Goal: Transaction & Acquisition: Purchase product/service

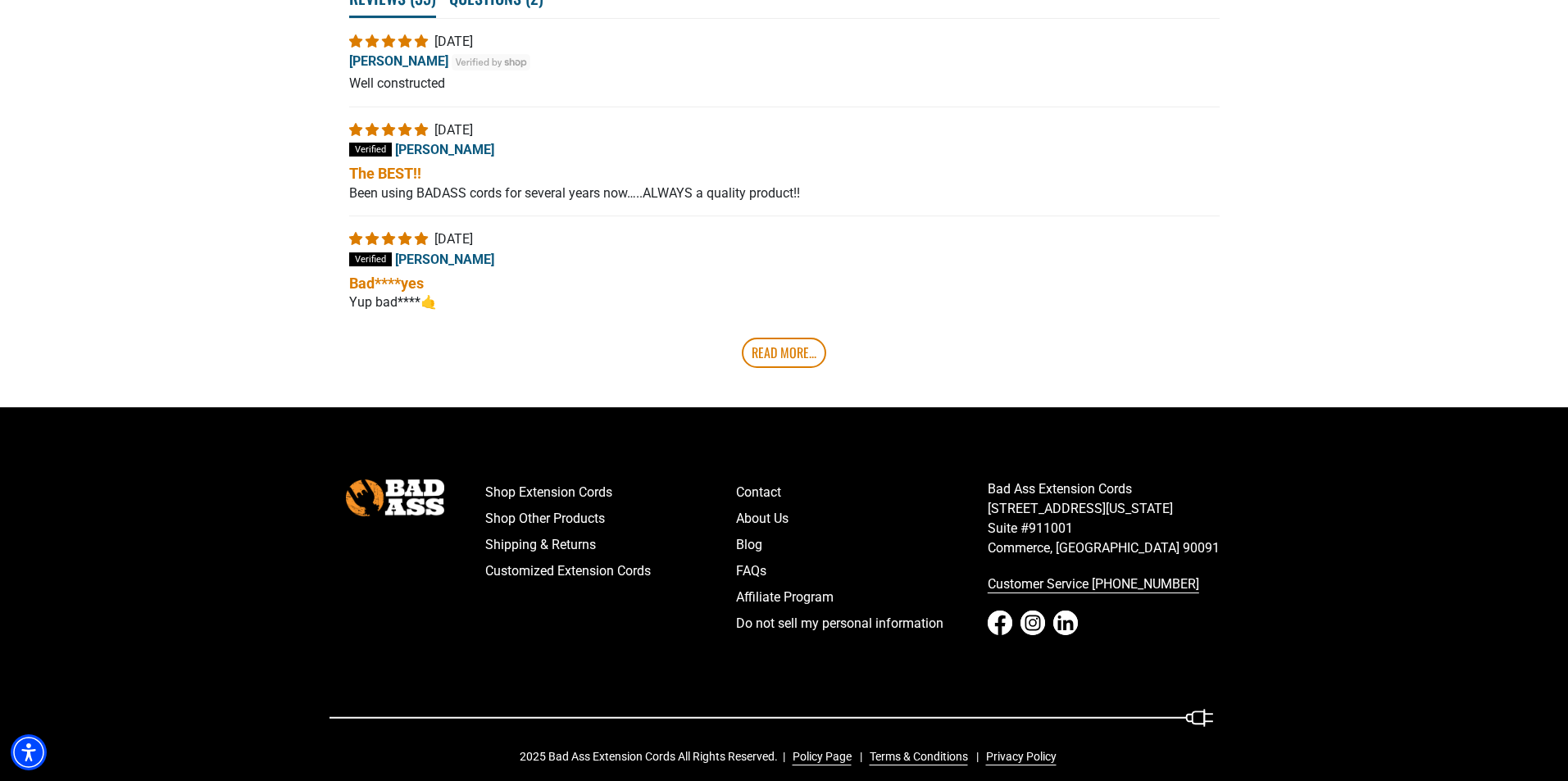
scroll to position [3167, 0]
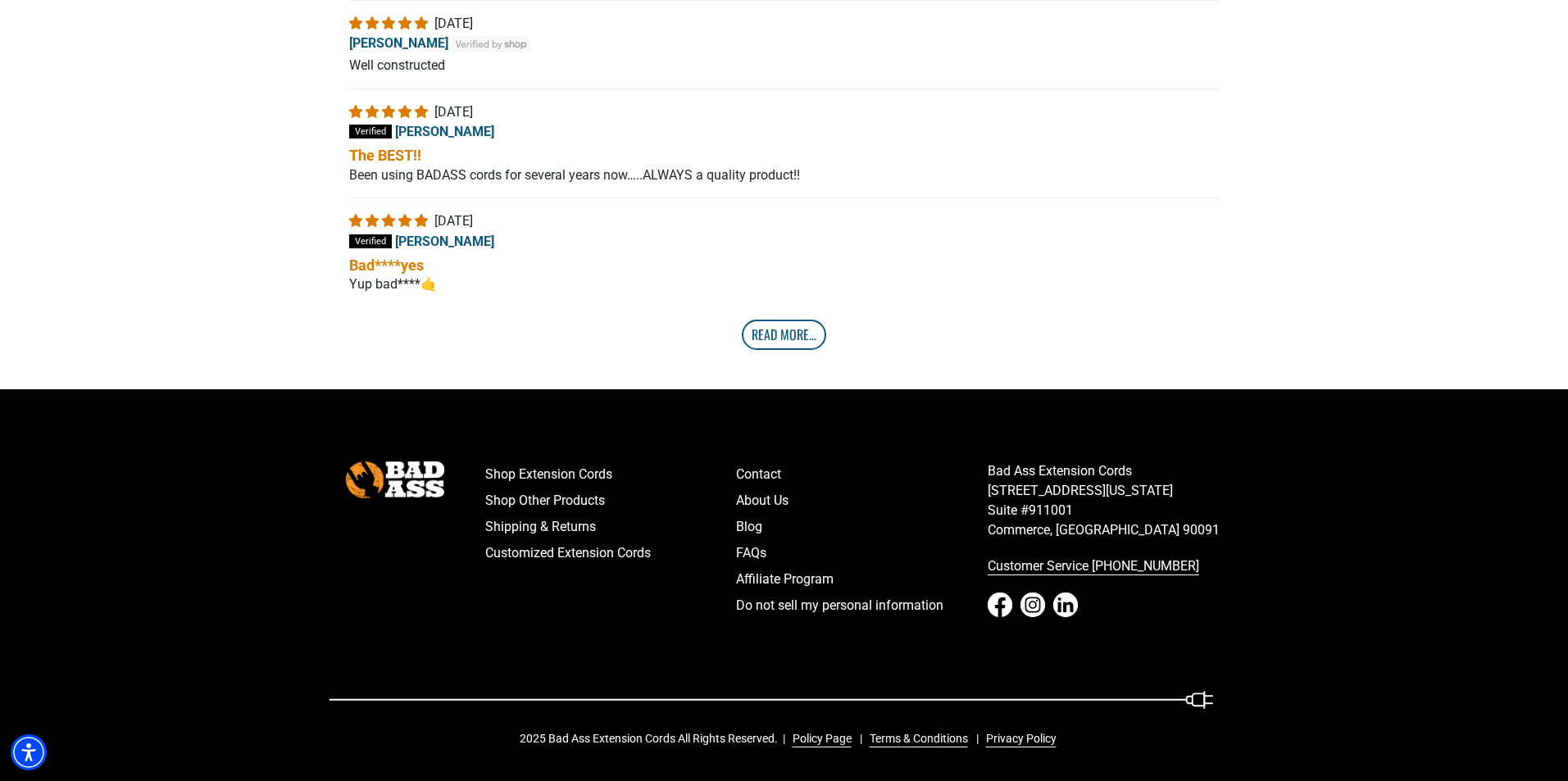
click at [770, 331] on link "Read More..." at bounding box center [784, 334] width 85 height 29
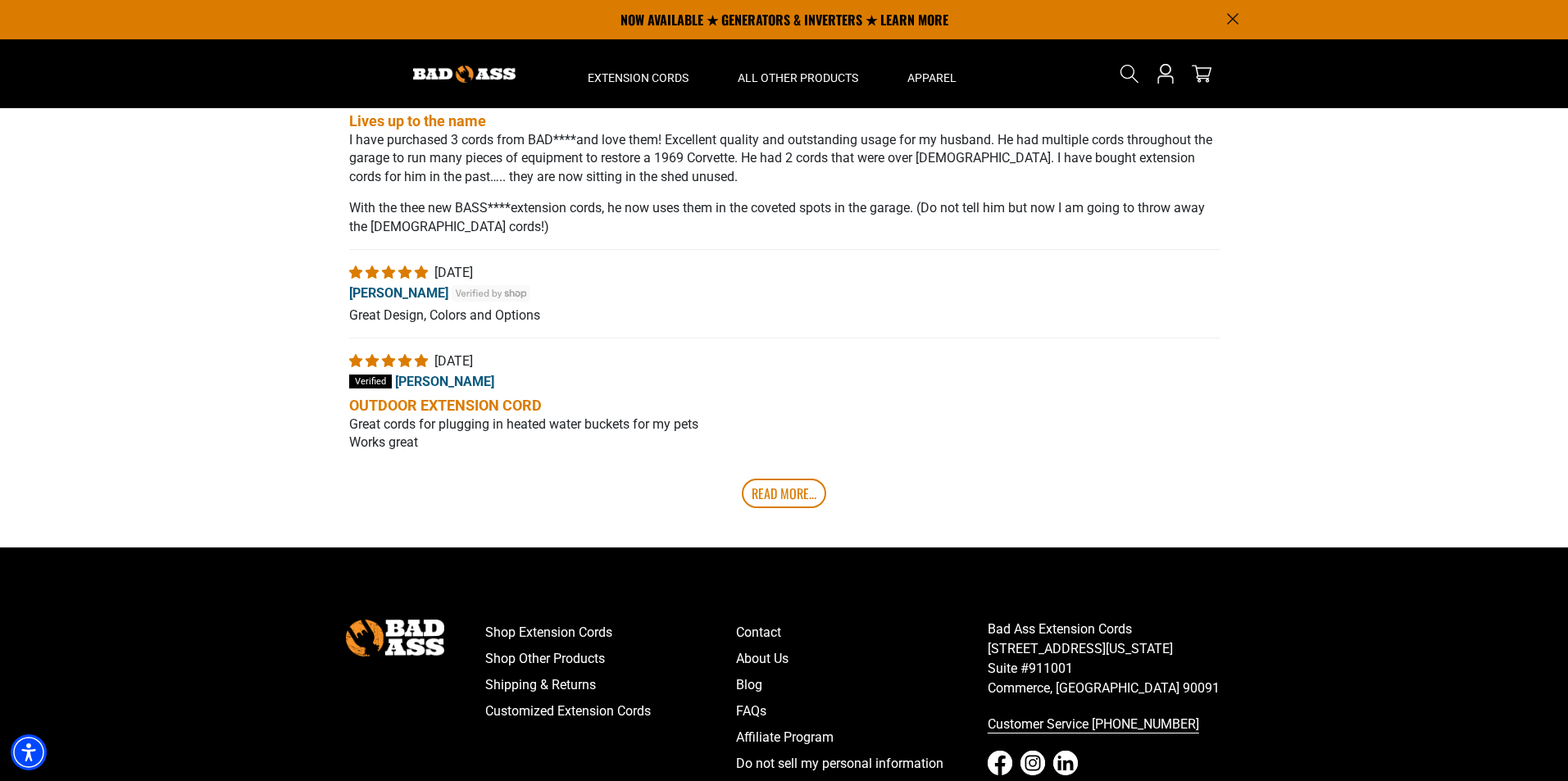
scroll to position [3336, 0]
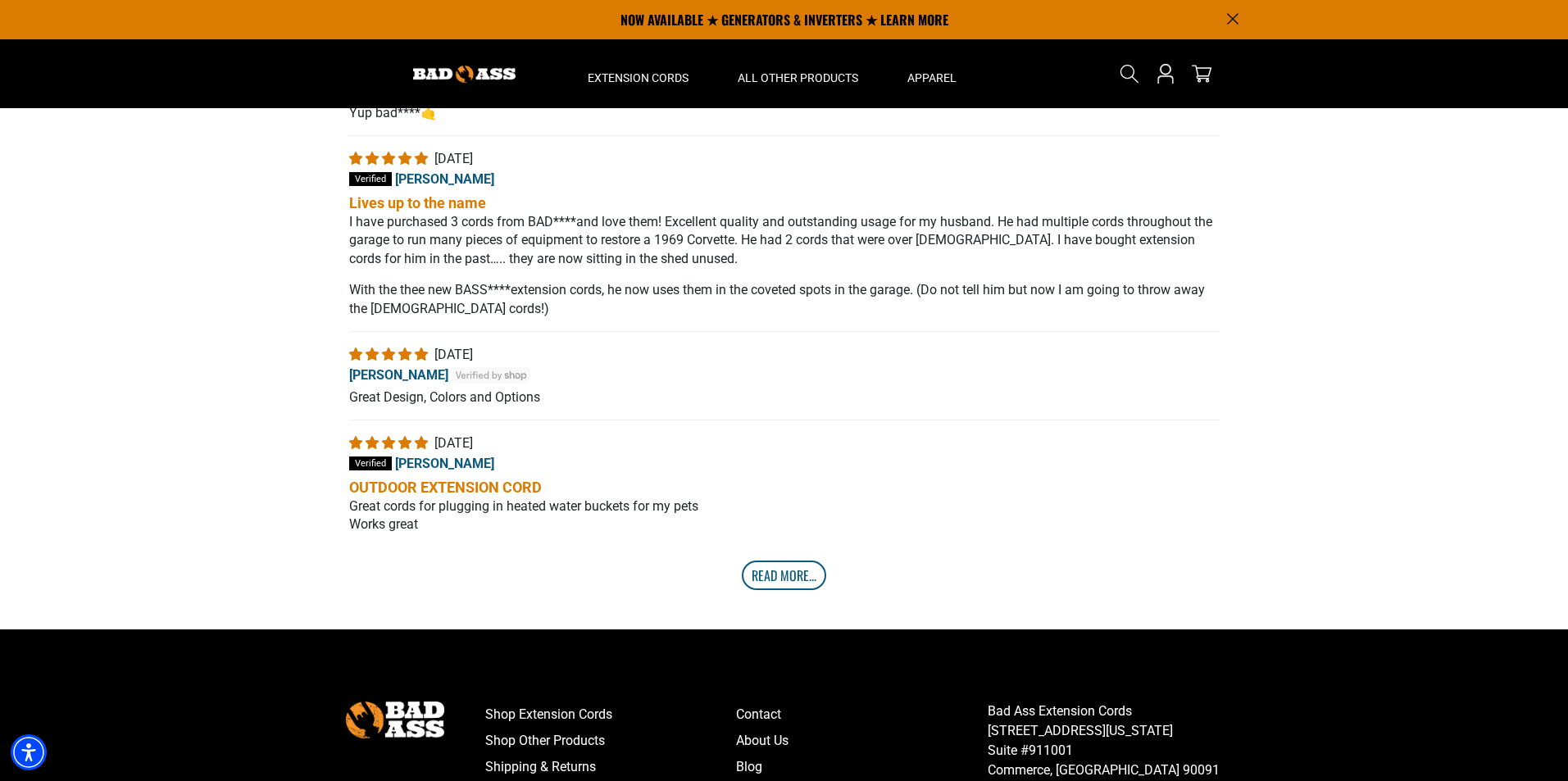
click at [789, 579] on link "Read More..." at bounding box center [784, 576] width 85 height 29
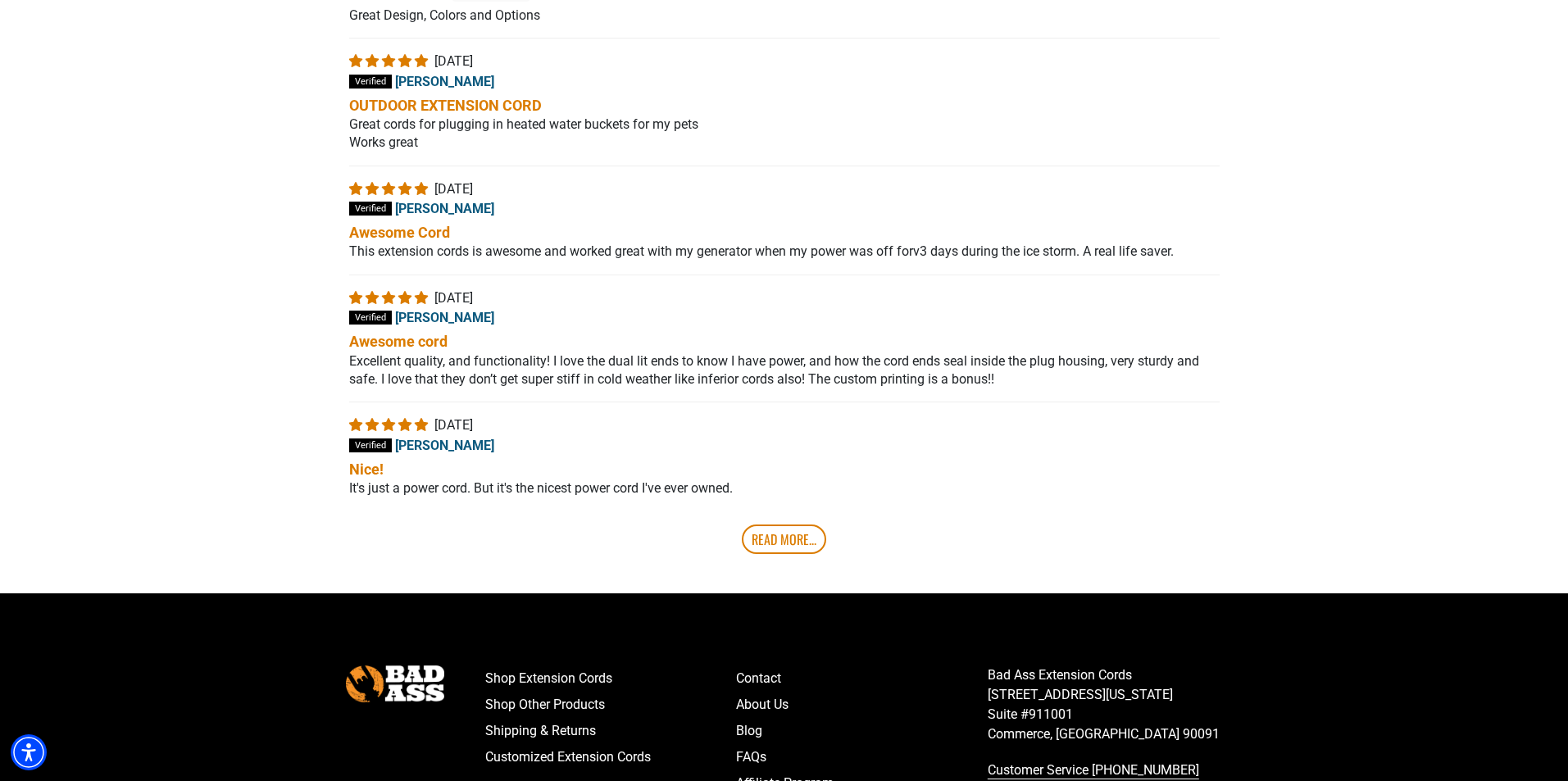
scroll to position [3828, 0]
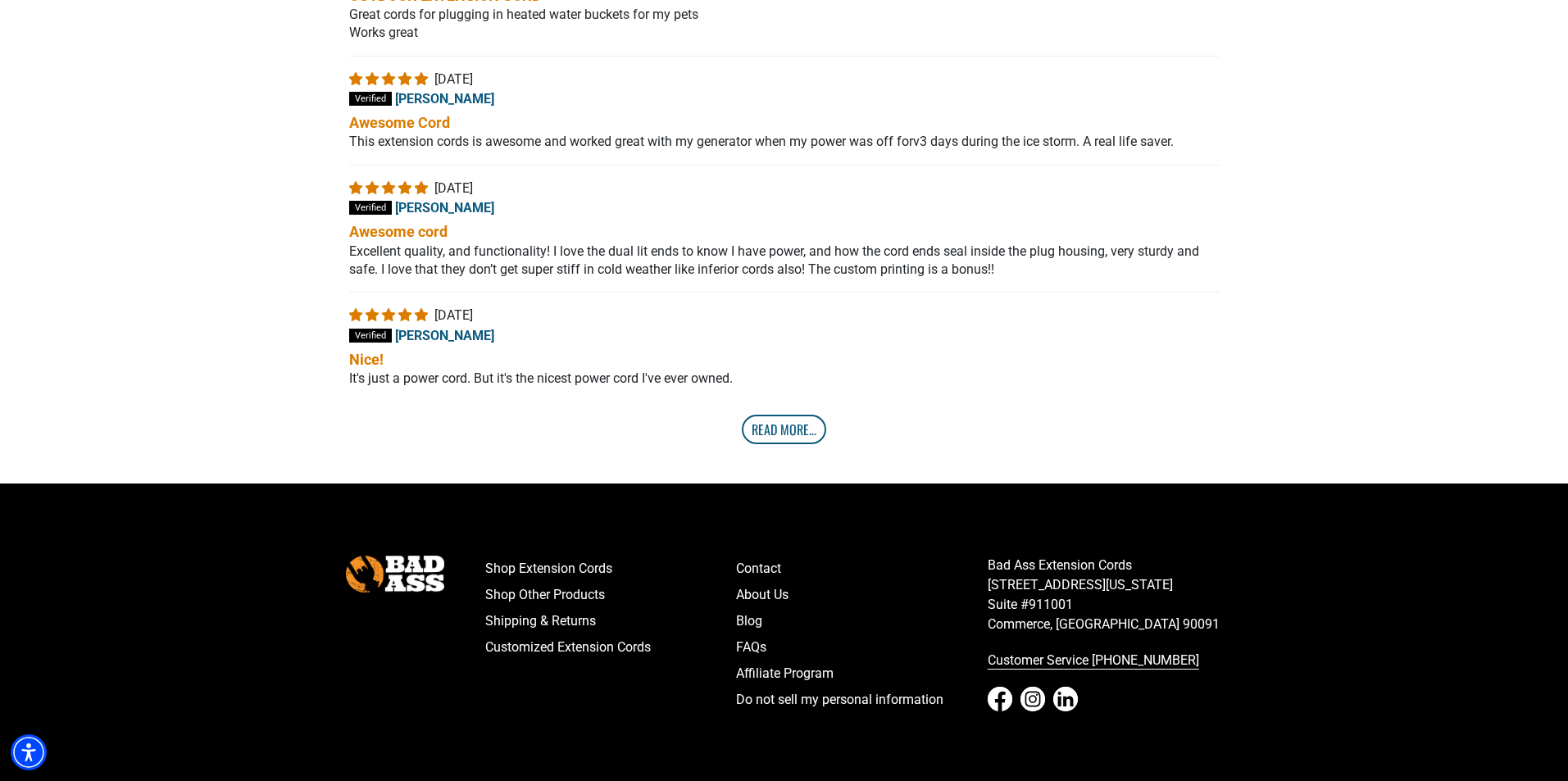
click at [785, 434] on link "Read More..." at bounding box center [784, 429] width 85 height 29
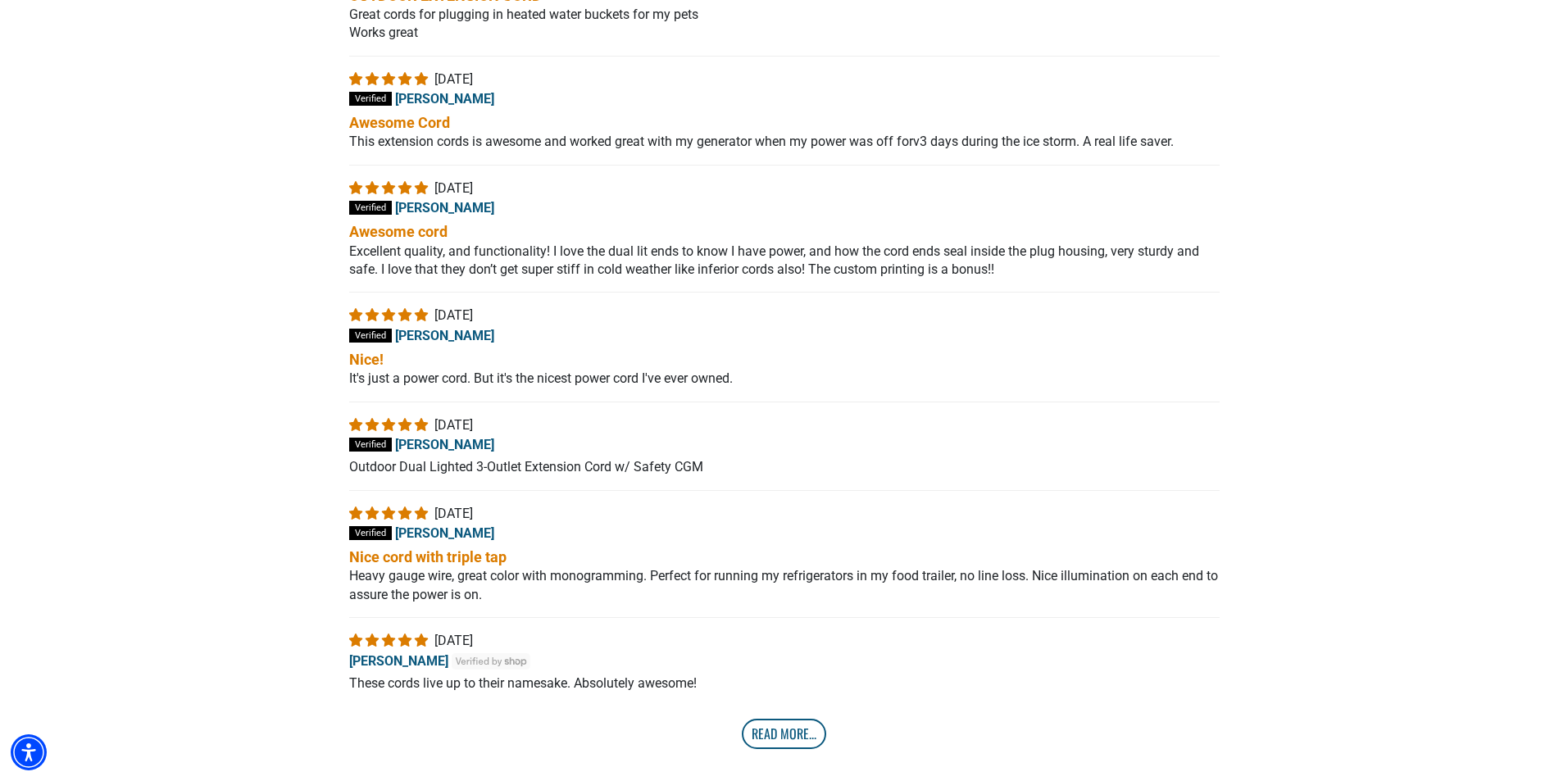
click at [781, 738] on link "Read More..." at bounding box center [784, 734] width 85 height 29
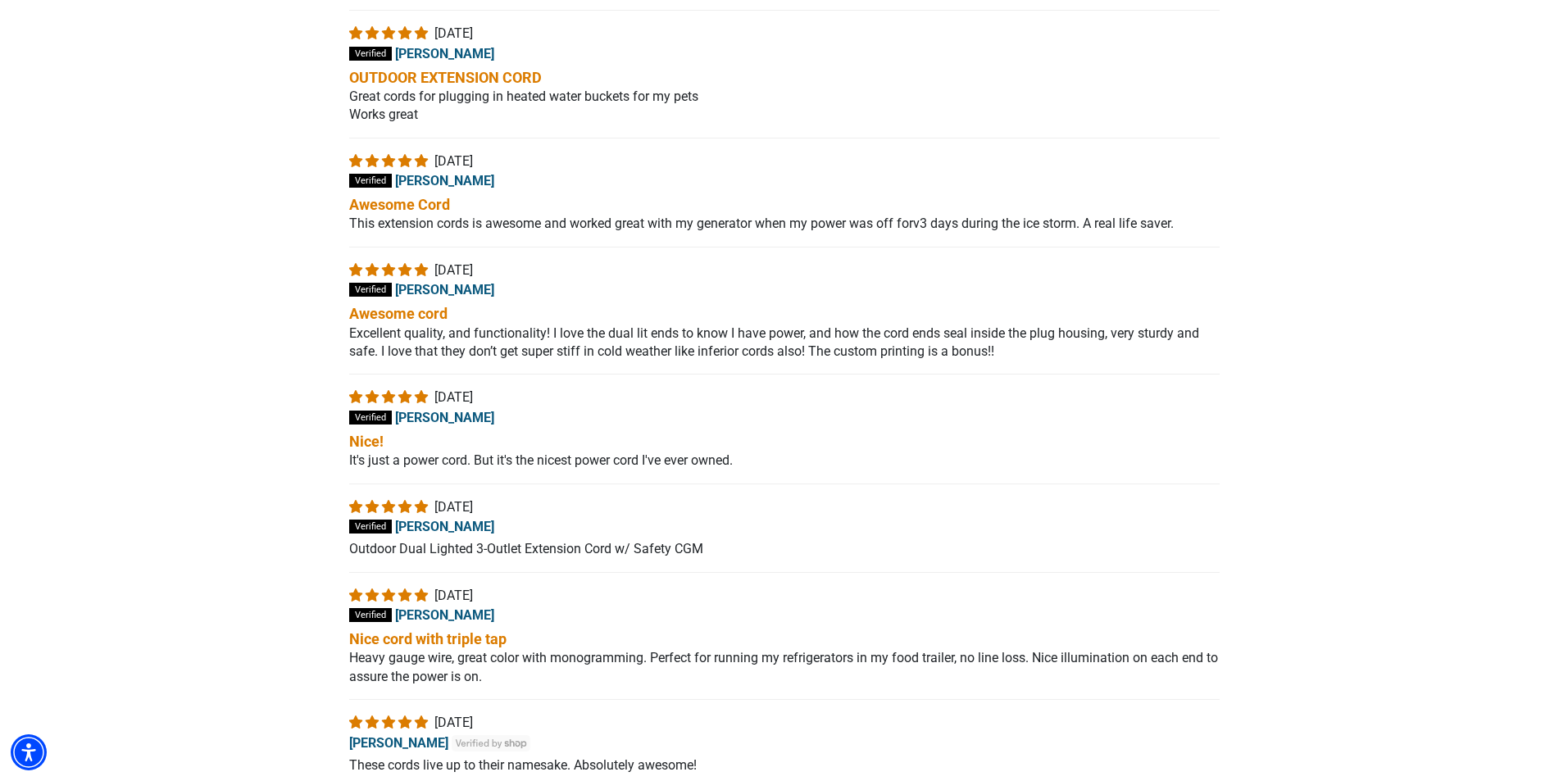
scroll to position [4319, 0]
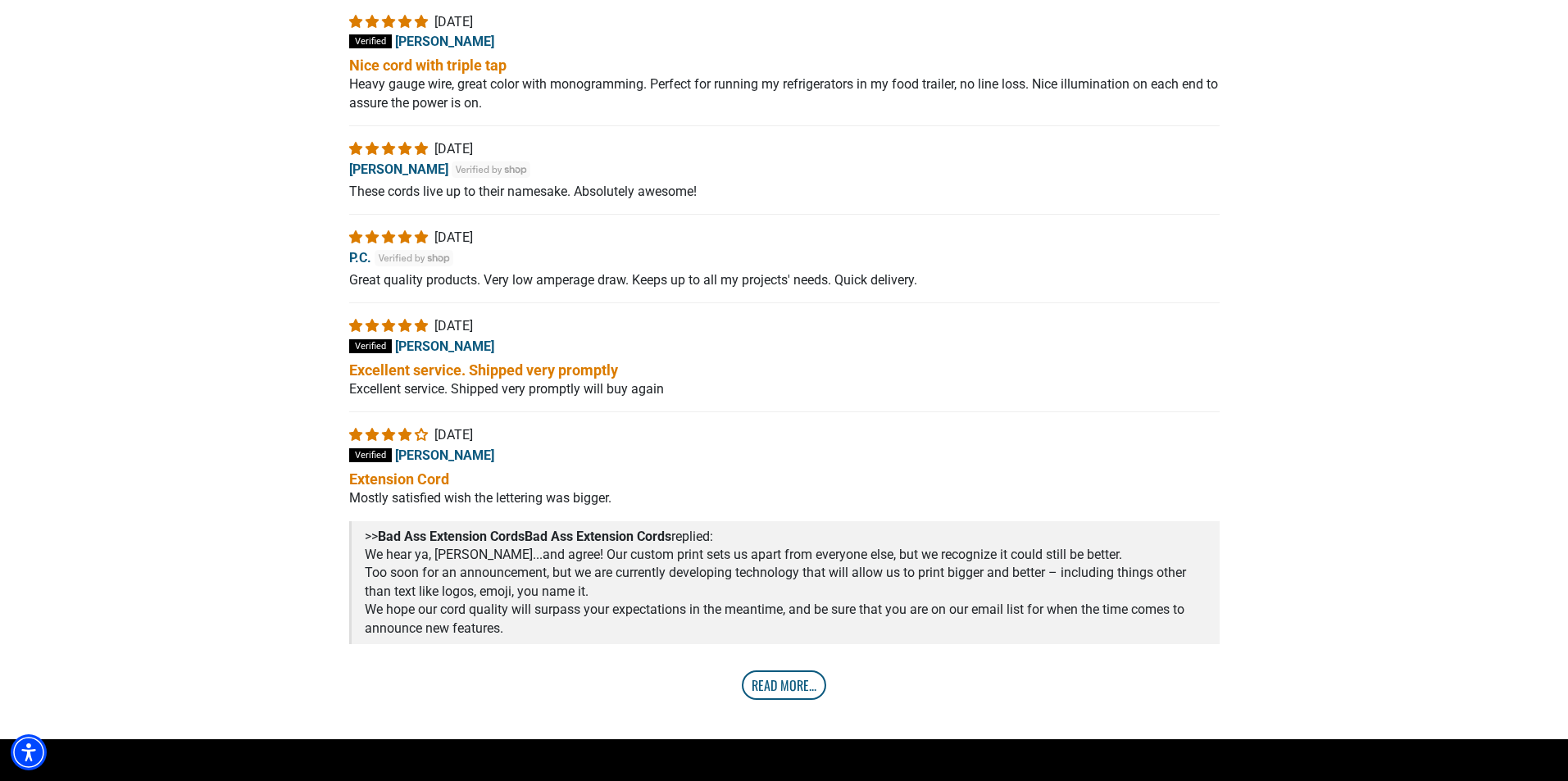
click at [779, 694] on link "Read More..." at bounding box center [784, 685] width 85 height 29
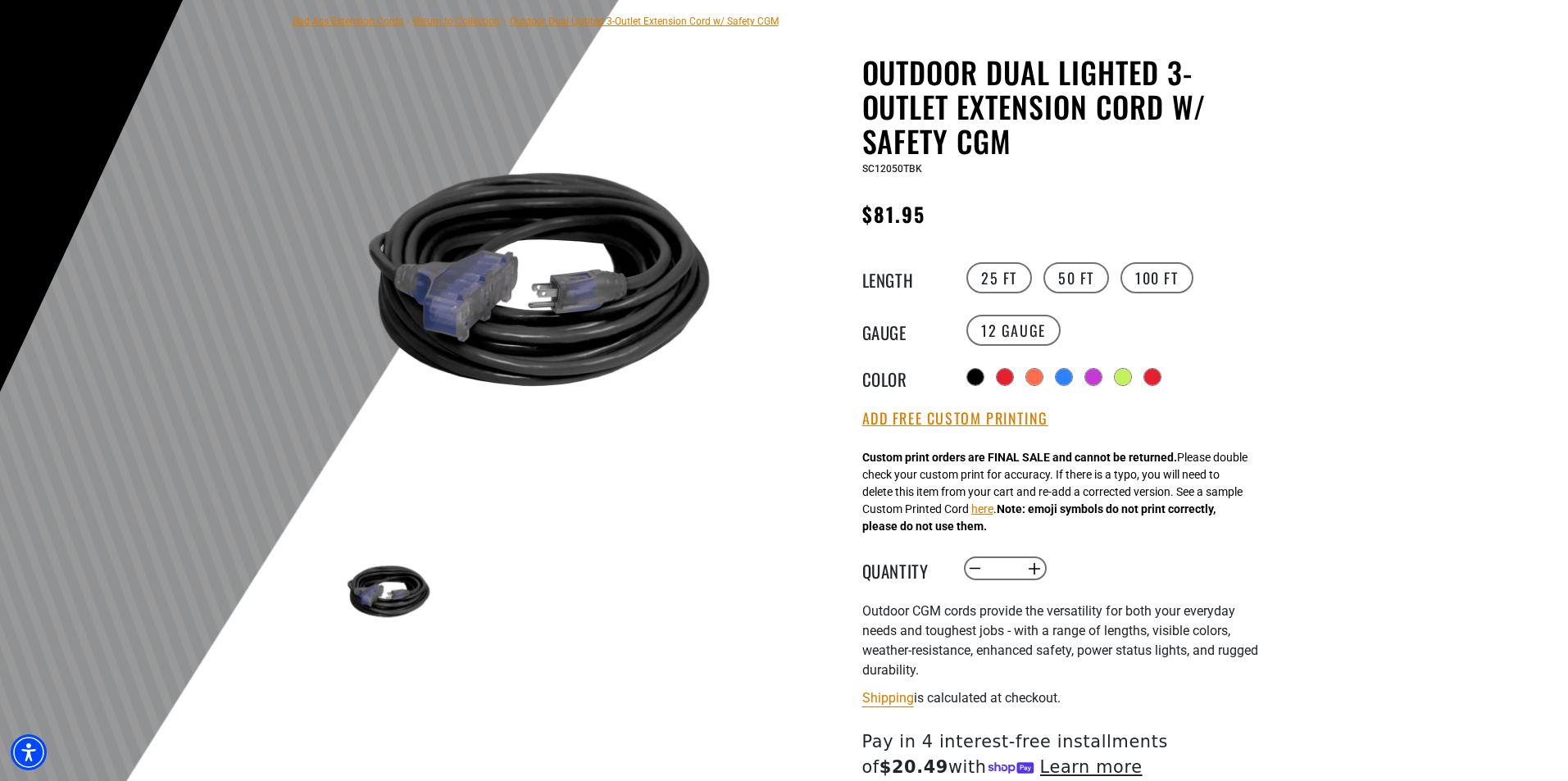
scroll to position [164, 0]
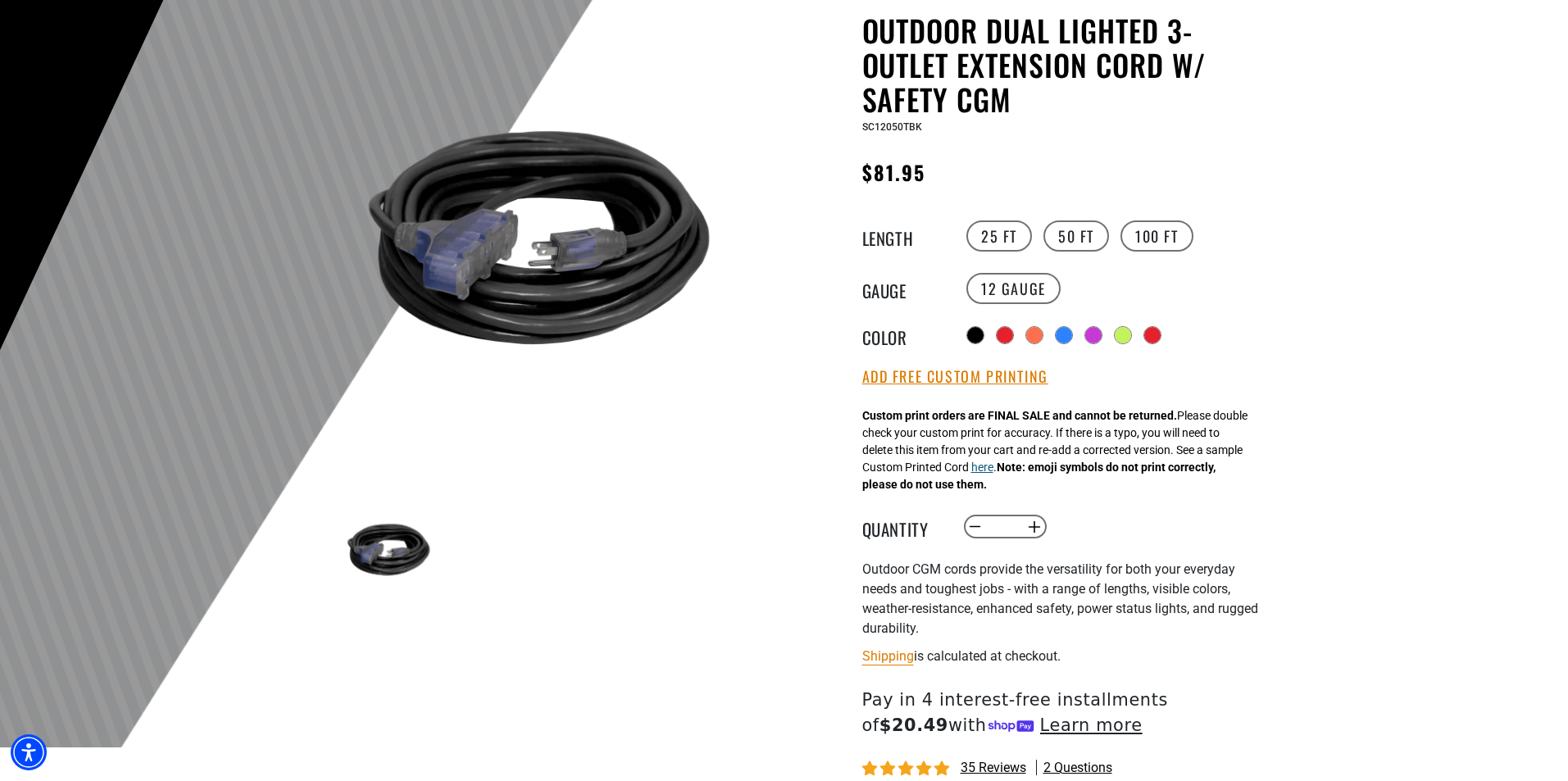
click at [993, 472] on button "here" at bounding box center [982, 467] width 22 height 17
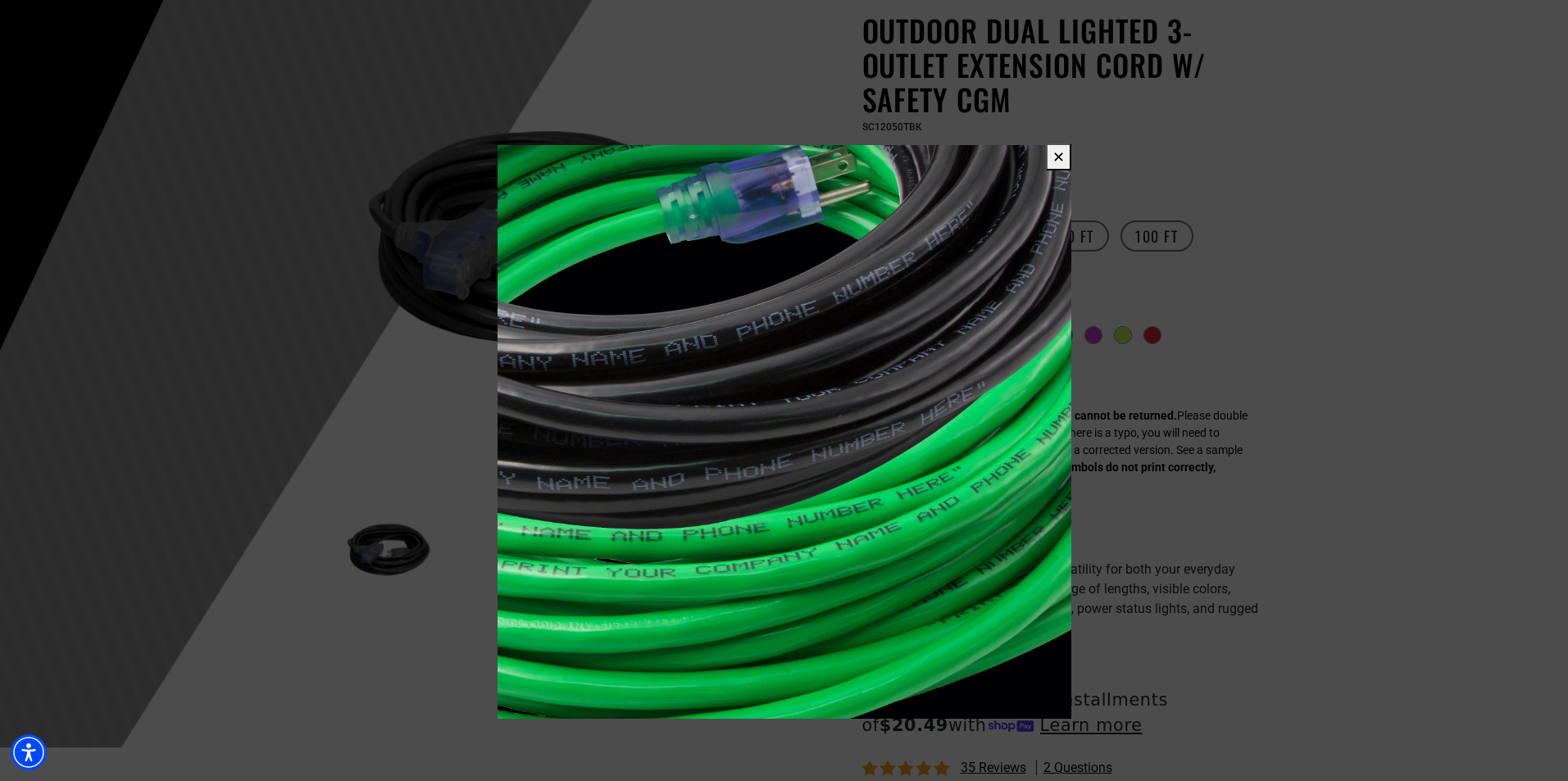
click at [1055, 157] on button "✕" at bounding box center [1059, 157] width 26 height 27
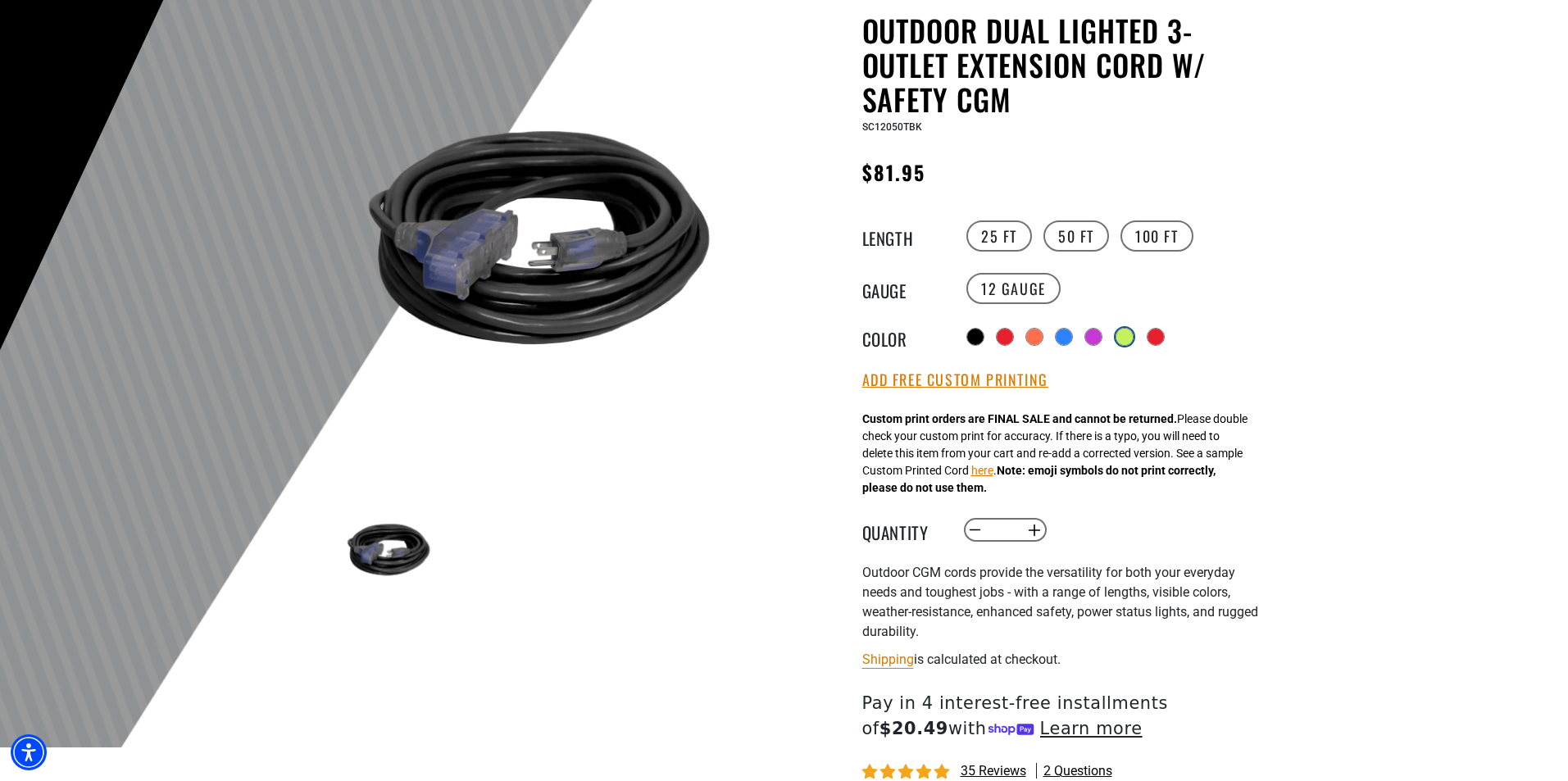
drag, startPoint x: 1014, startPoint y: 335, endPoint x: 1122, endPoint y: 336, distance: 108.0
click at [1013, 335] on div at bounding box center [1005, 337] width 17 height 17
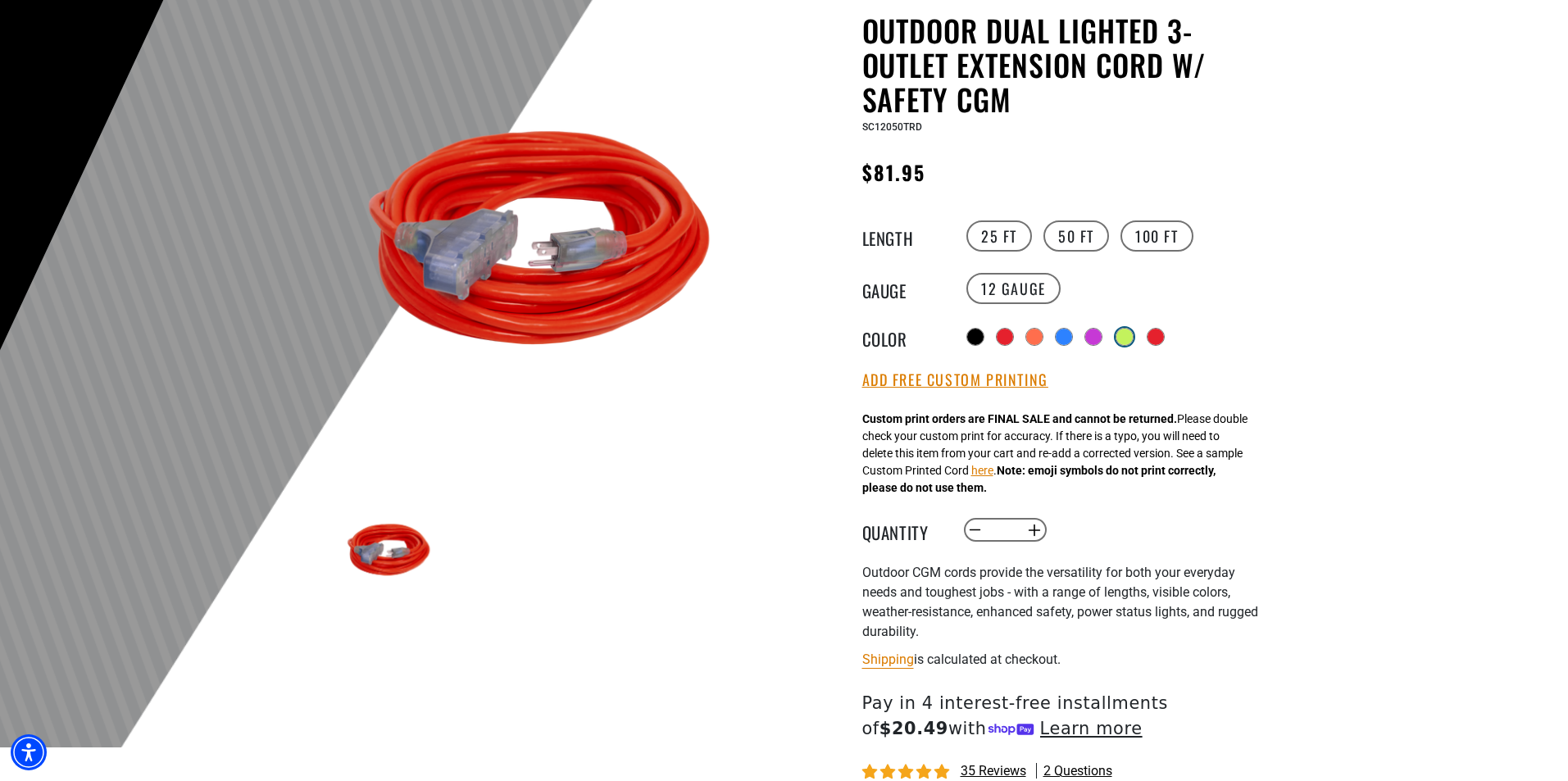
click at [1126, 336] on div at bounding box center [1124, 337] width 17 height 17
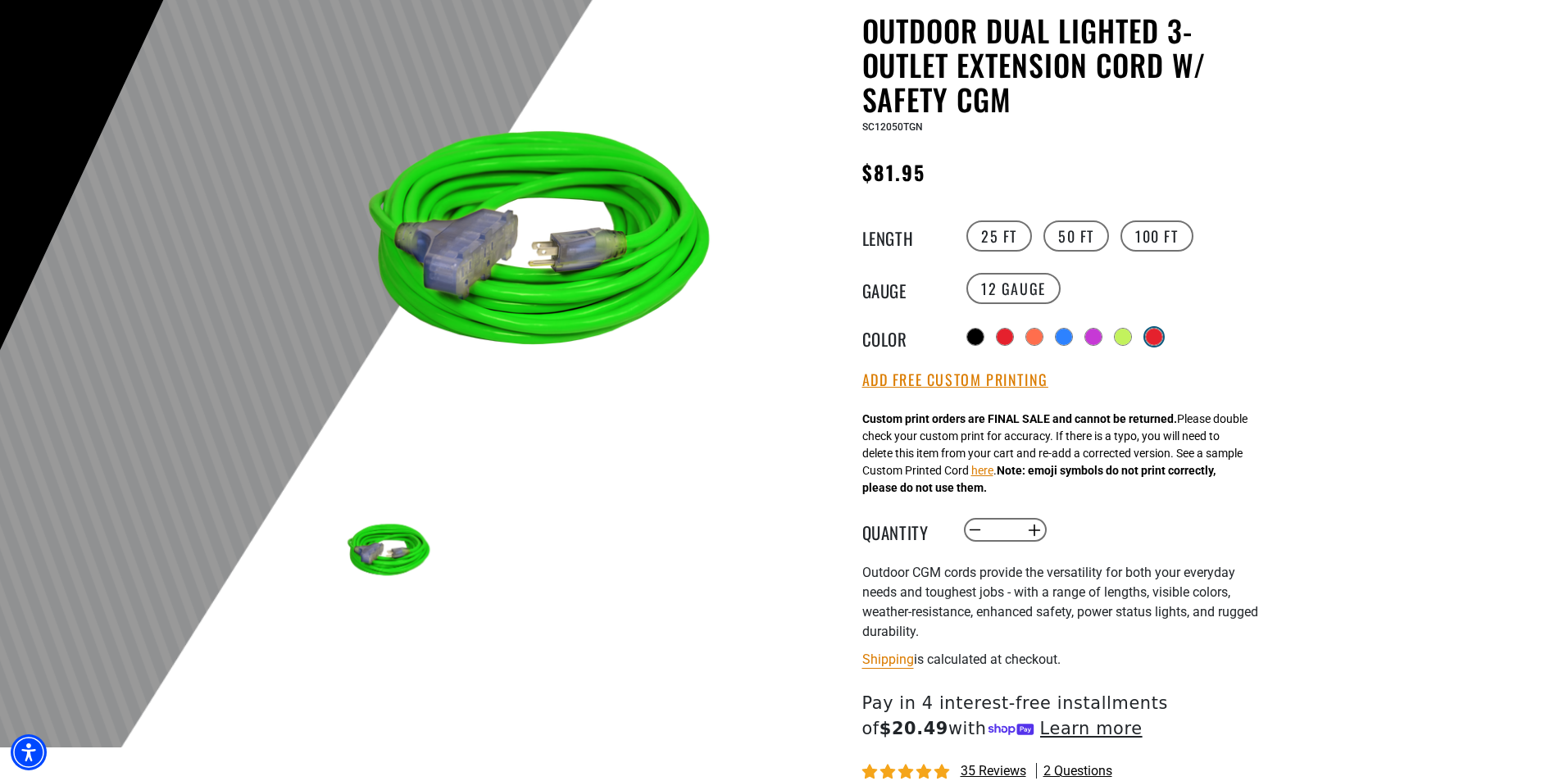
click at [1156, 333] on div "products.product.variant_sold_out_or_unavailable" at bounding box center [1154, 337] width 17 height 17
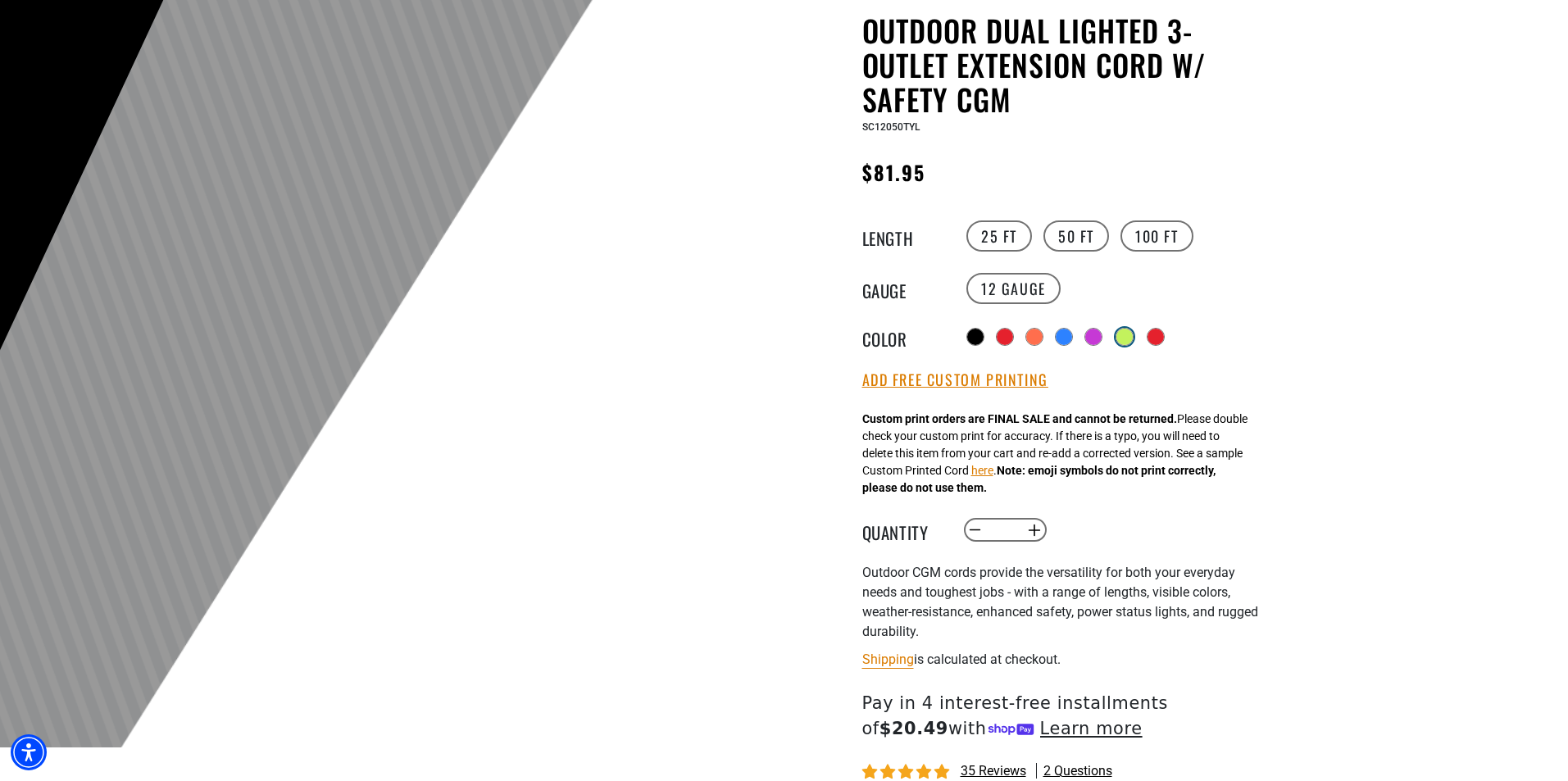
click at [1121, 336] on div at bounding box center [1124, 337] width 17 height 17
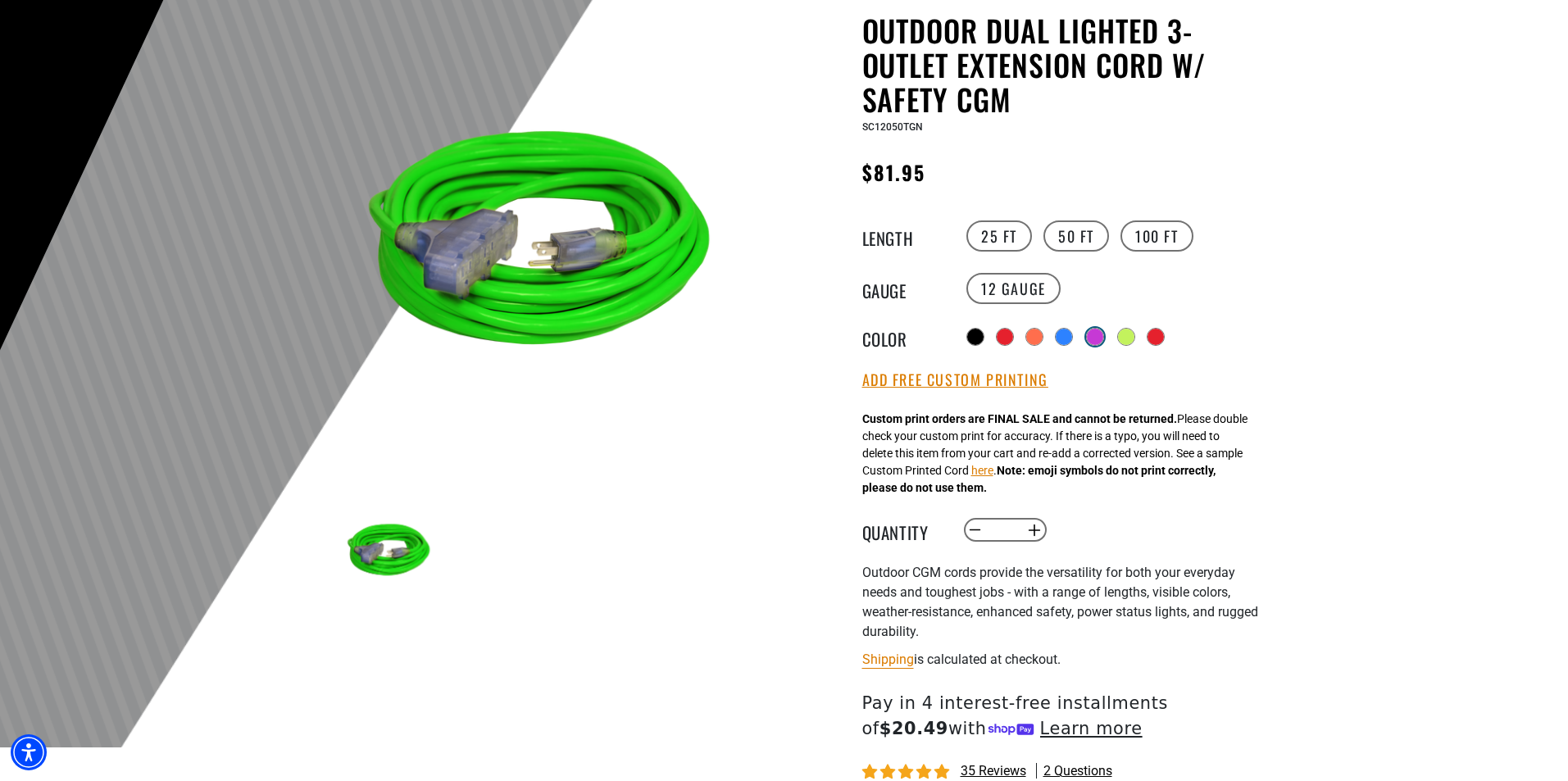
click at [1099, 336] on div at bounding box center [1095, 337] width 17 height 17
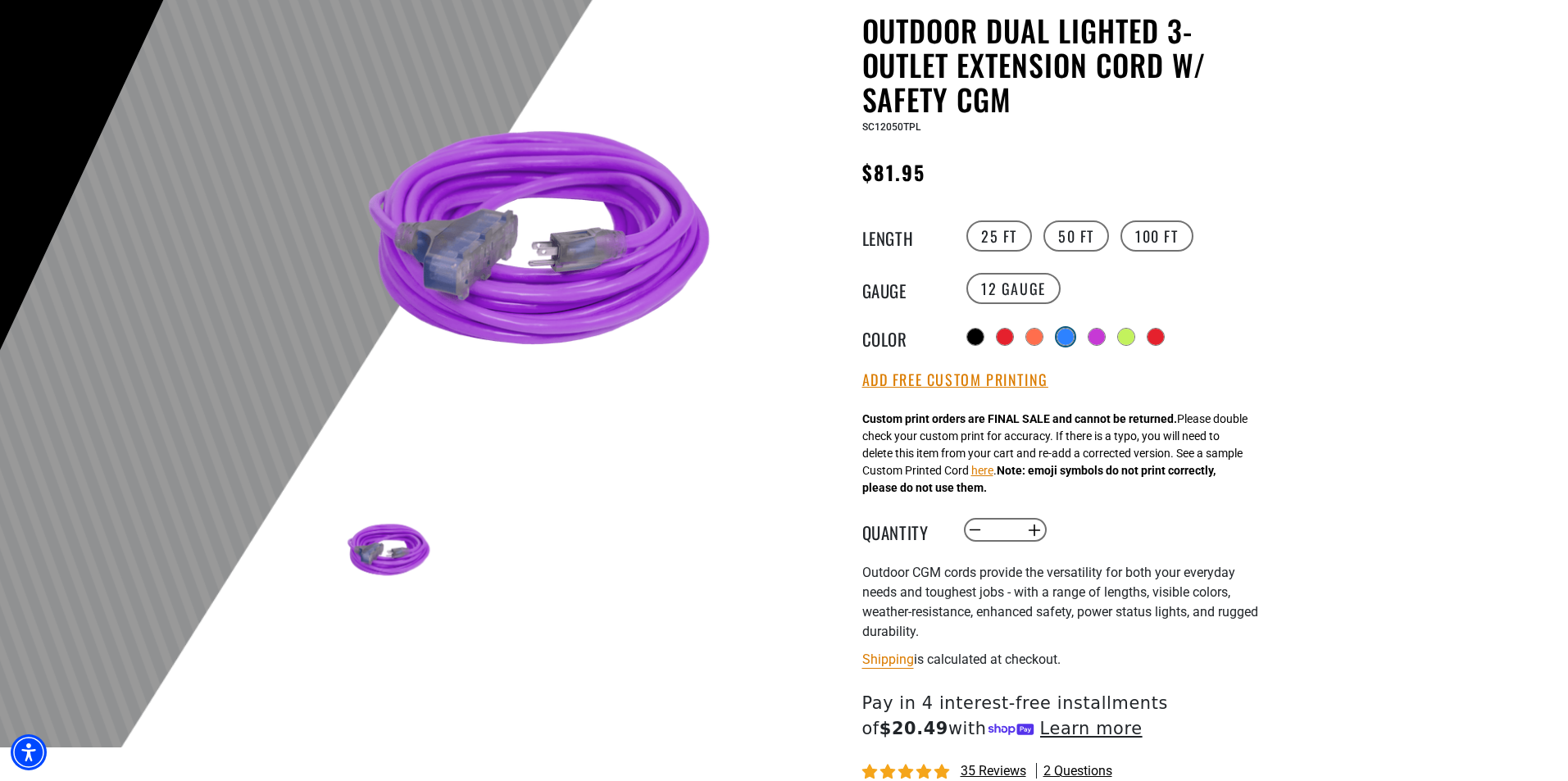
click at [1071, 333] on div at bounding box center [1065, 337] width 17 height 17
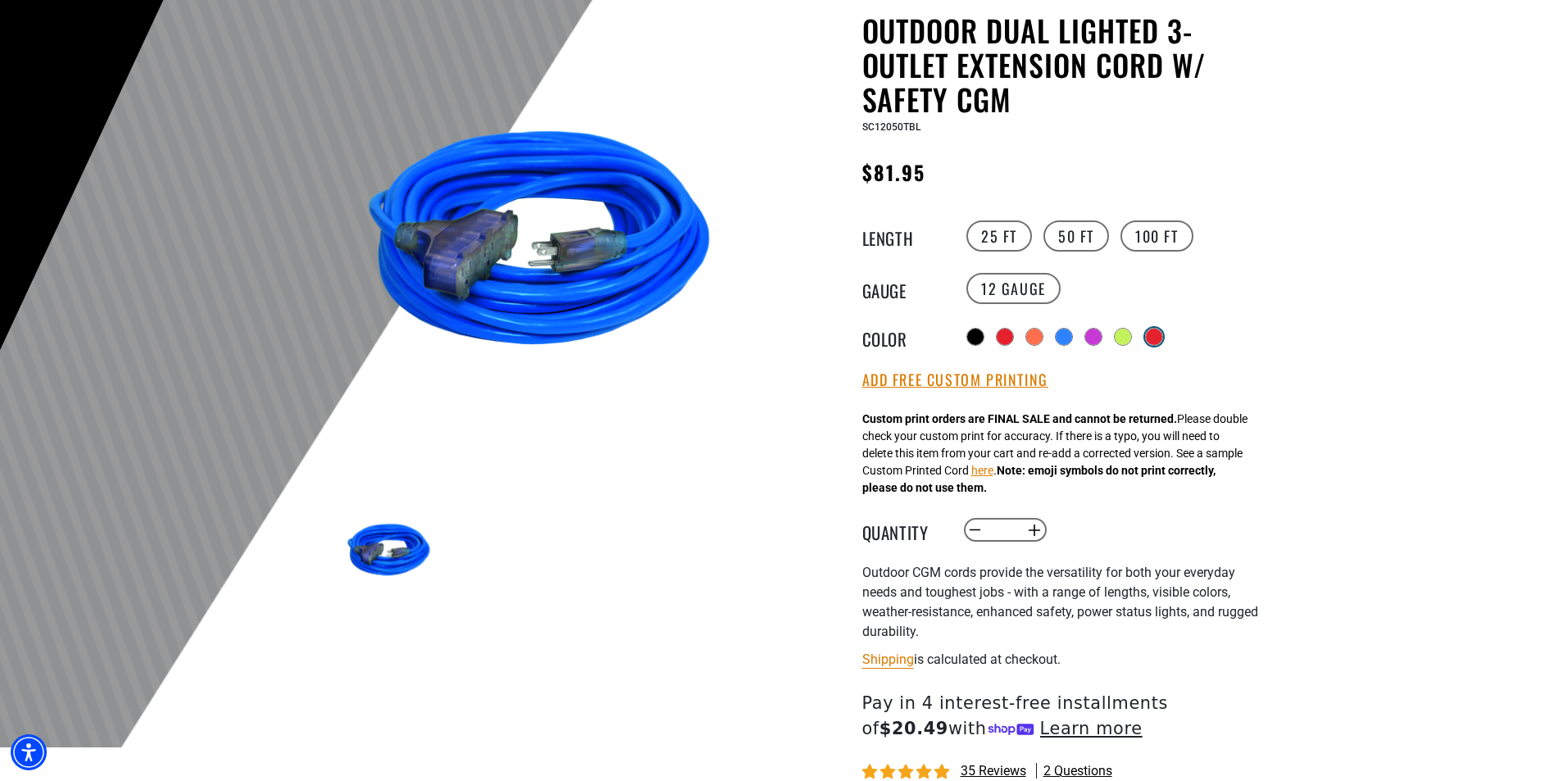
click at [1159, 338] on div "products.product.variant_sold_out_or_unavailable" at bounding box center [1154, 337] width 17 height 17
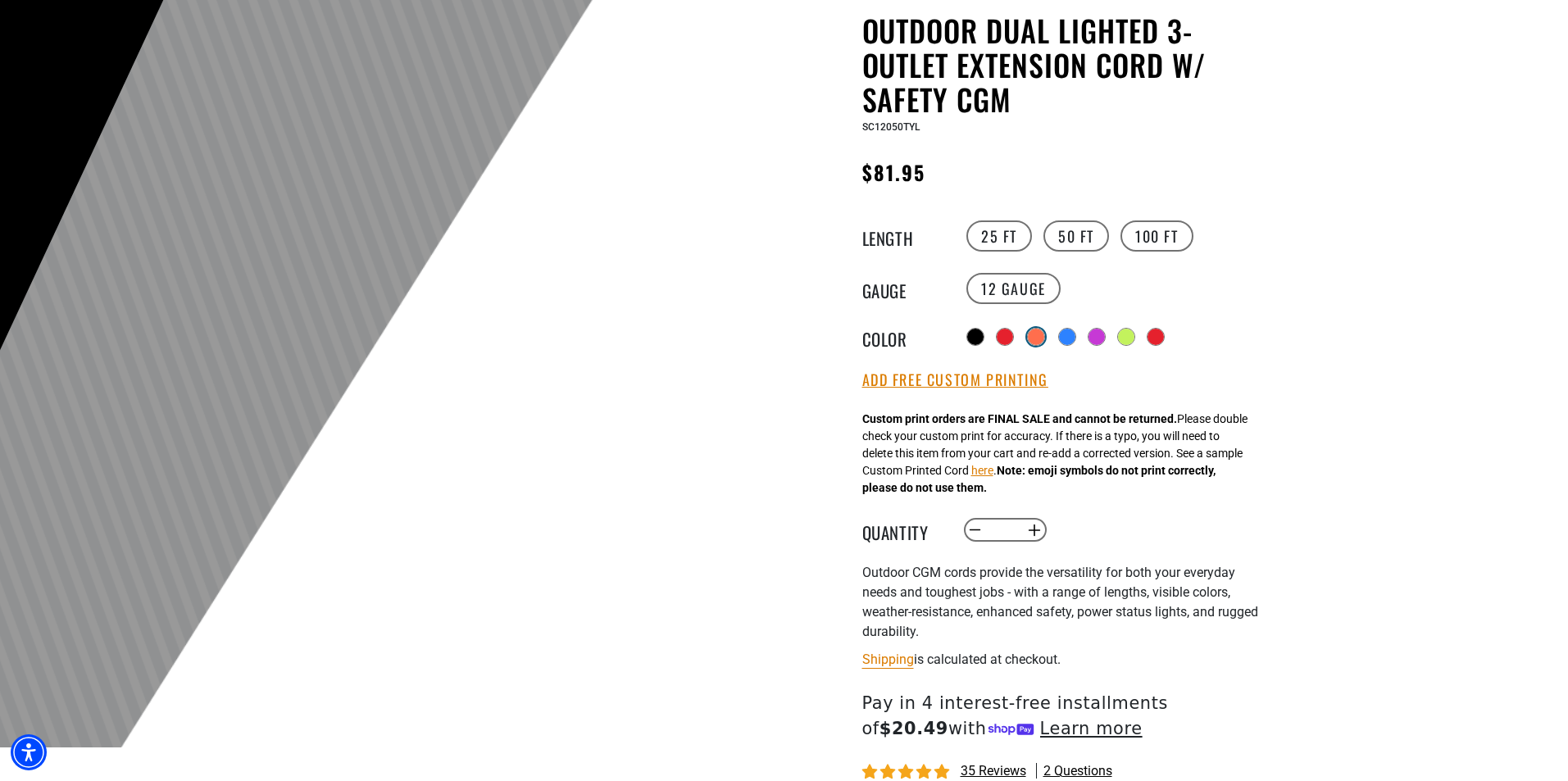
click at [1042, 329] on div at bounding box center [1036, 337] width 17 height 17
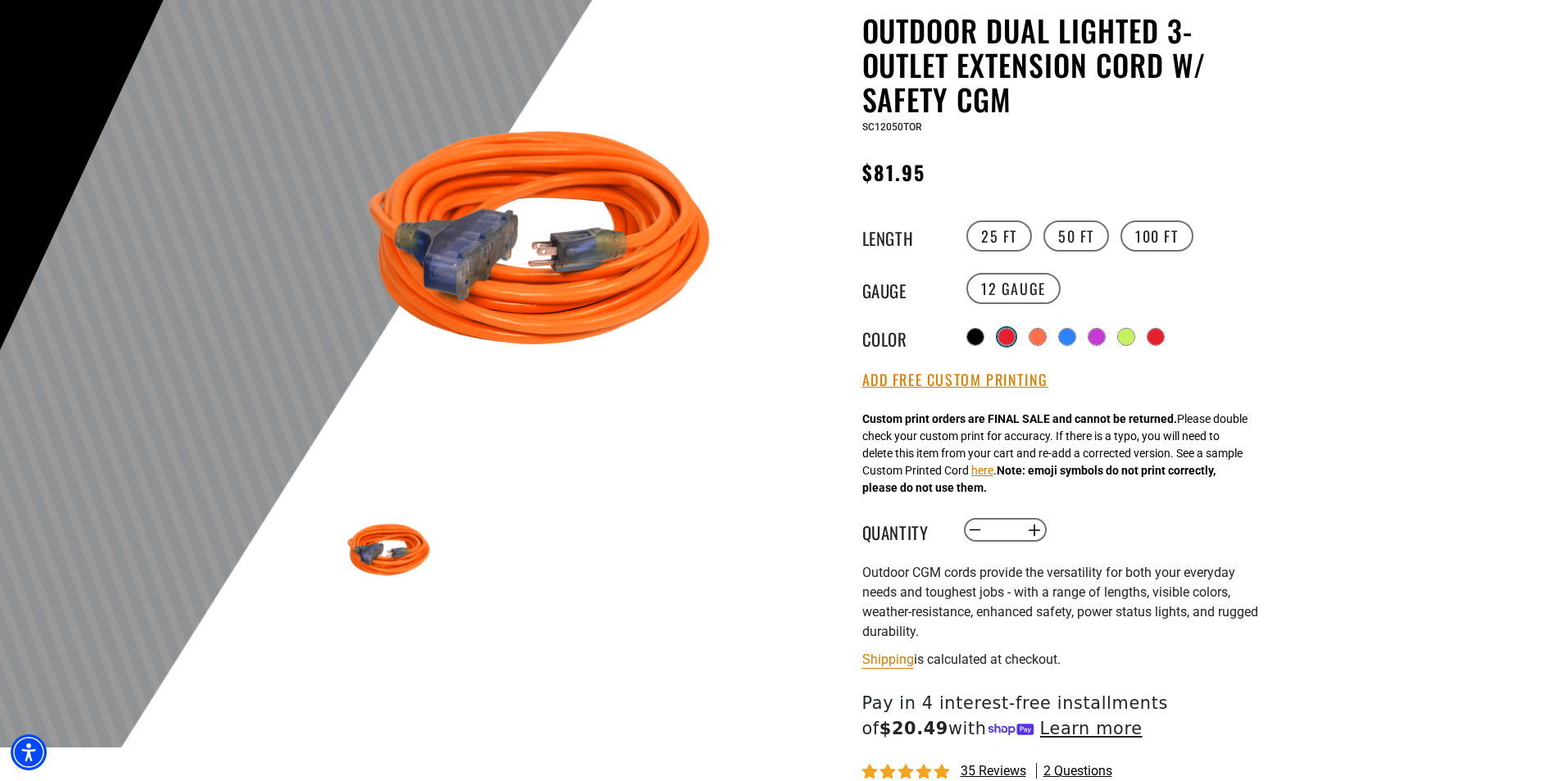
click at [1007, 336] on div at bounding box center [1006, 337] width 17 height 17
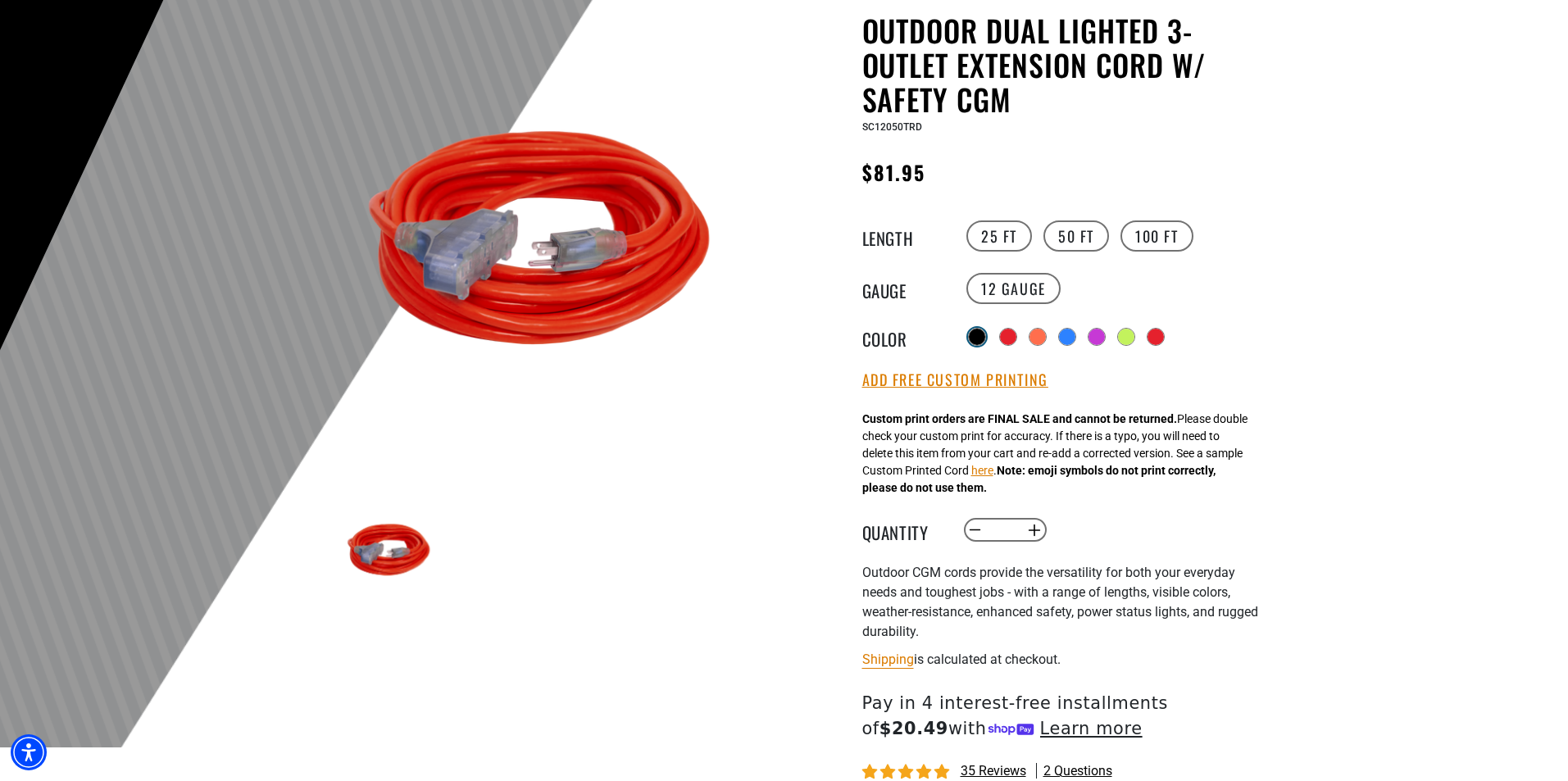
click at [980, 337] on div at bounding box center [977, 337] width 17 height 17
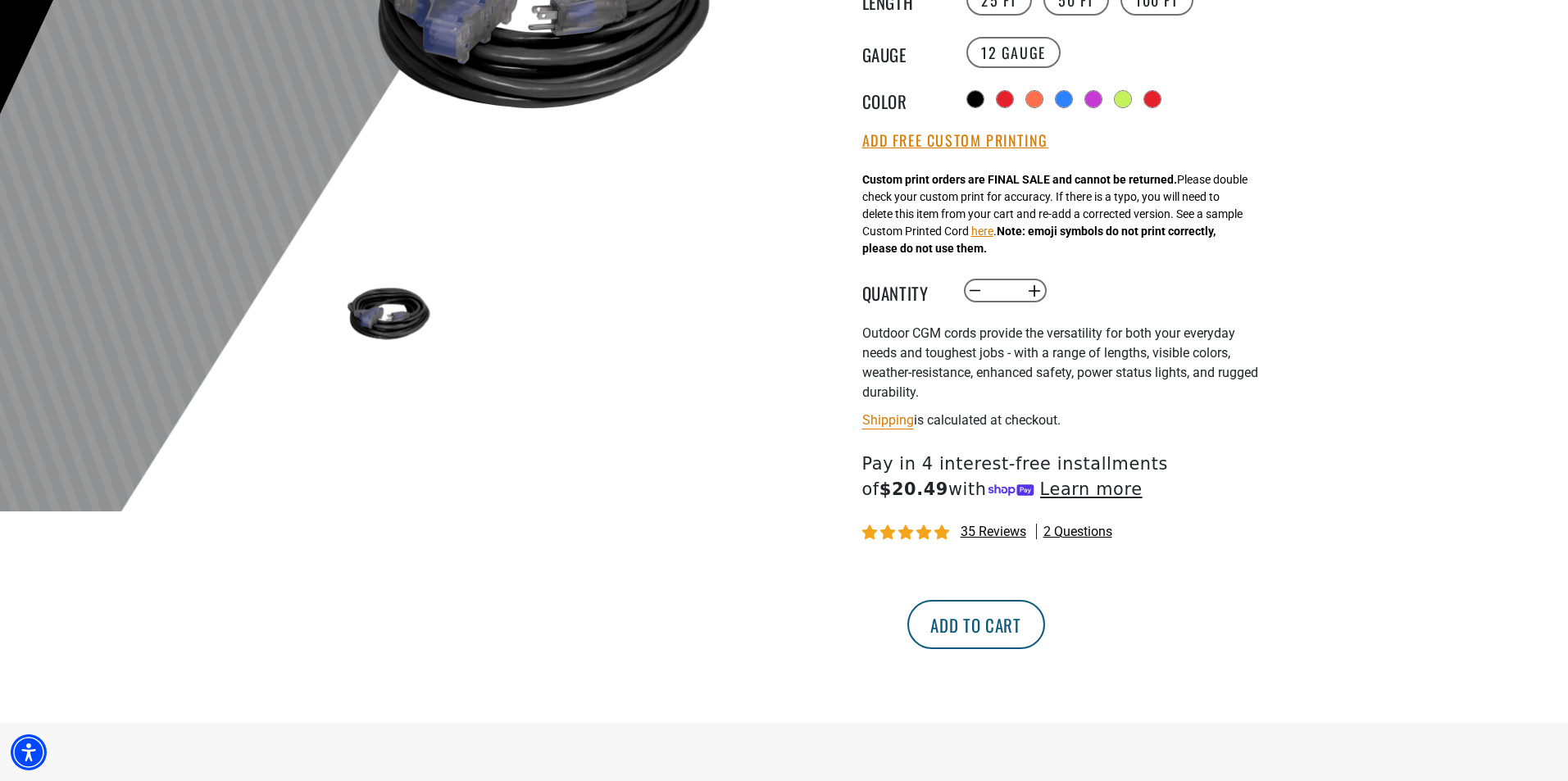
scroll to position [410, 0]
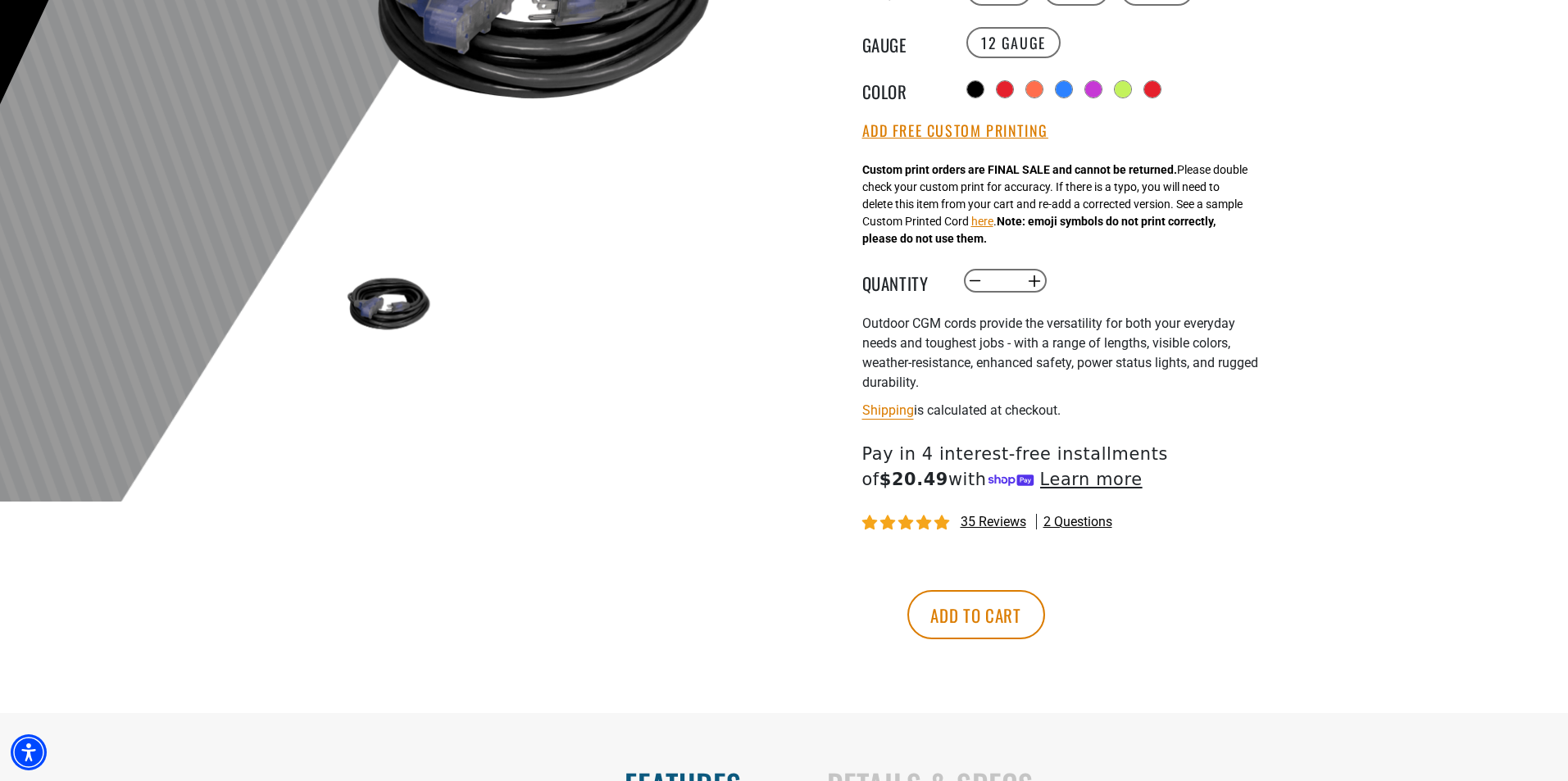
click at [1083, 527] on span "2 questions" at bounding box center [1077, 522] width 69 height 18
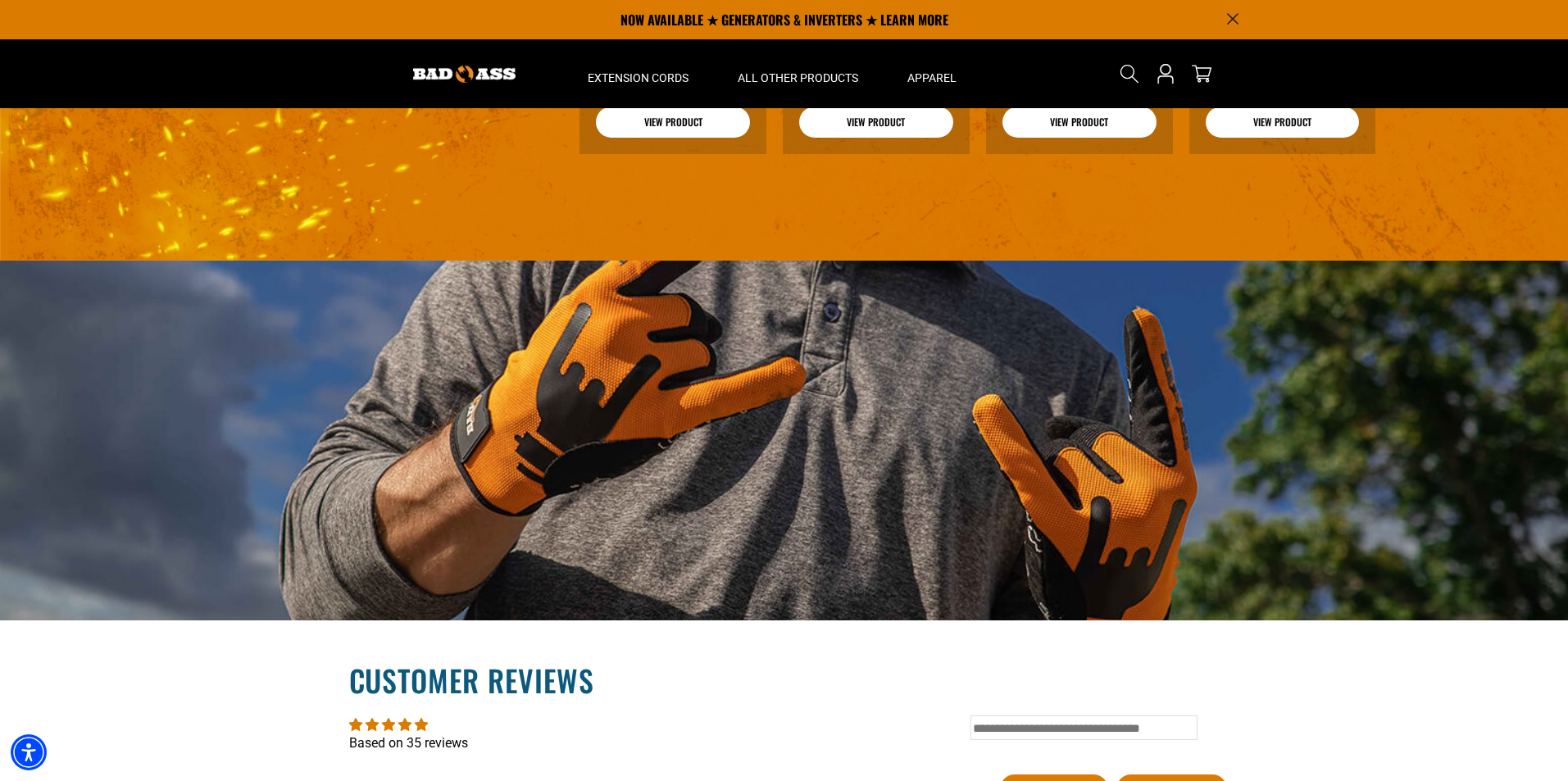
scroll to position [1874, 0]
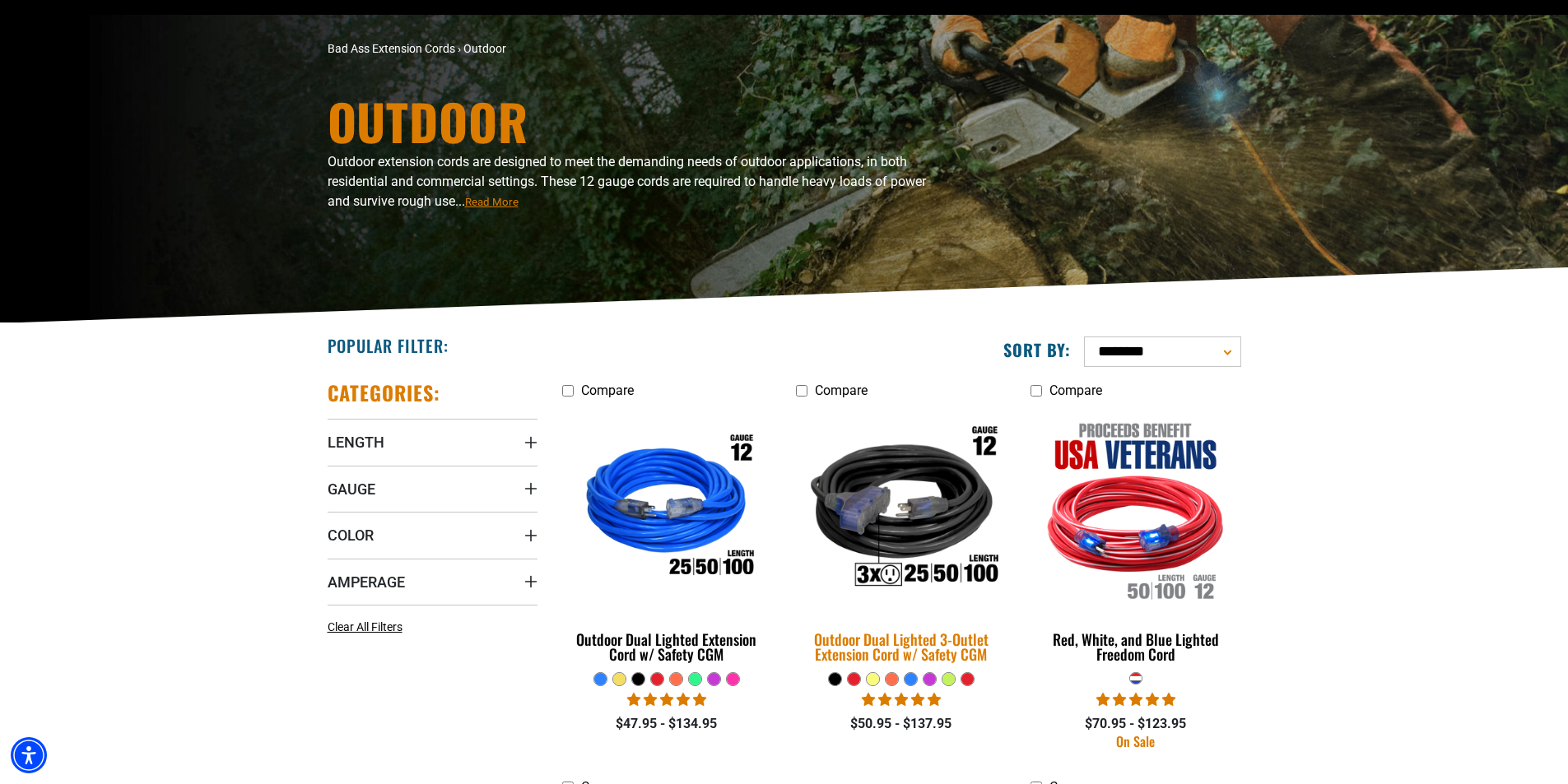
click at [926, 521] on img at bounding box center [900, 509] width 230 height 211
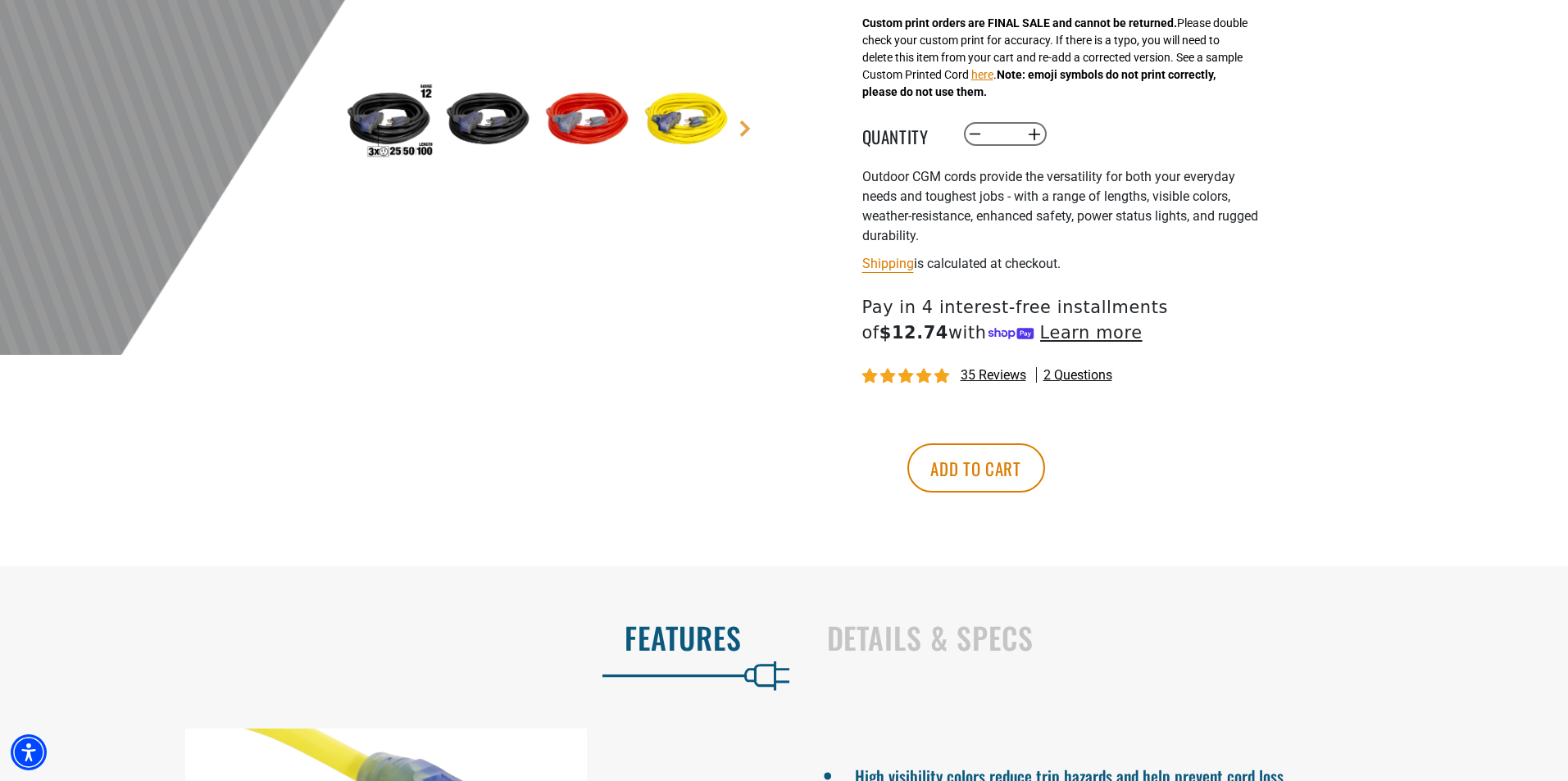
scroll to position [574, 0]
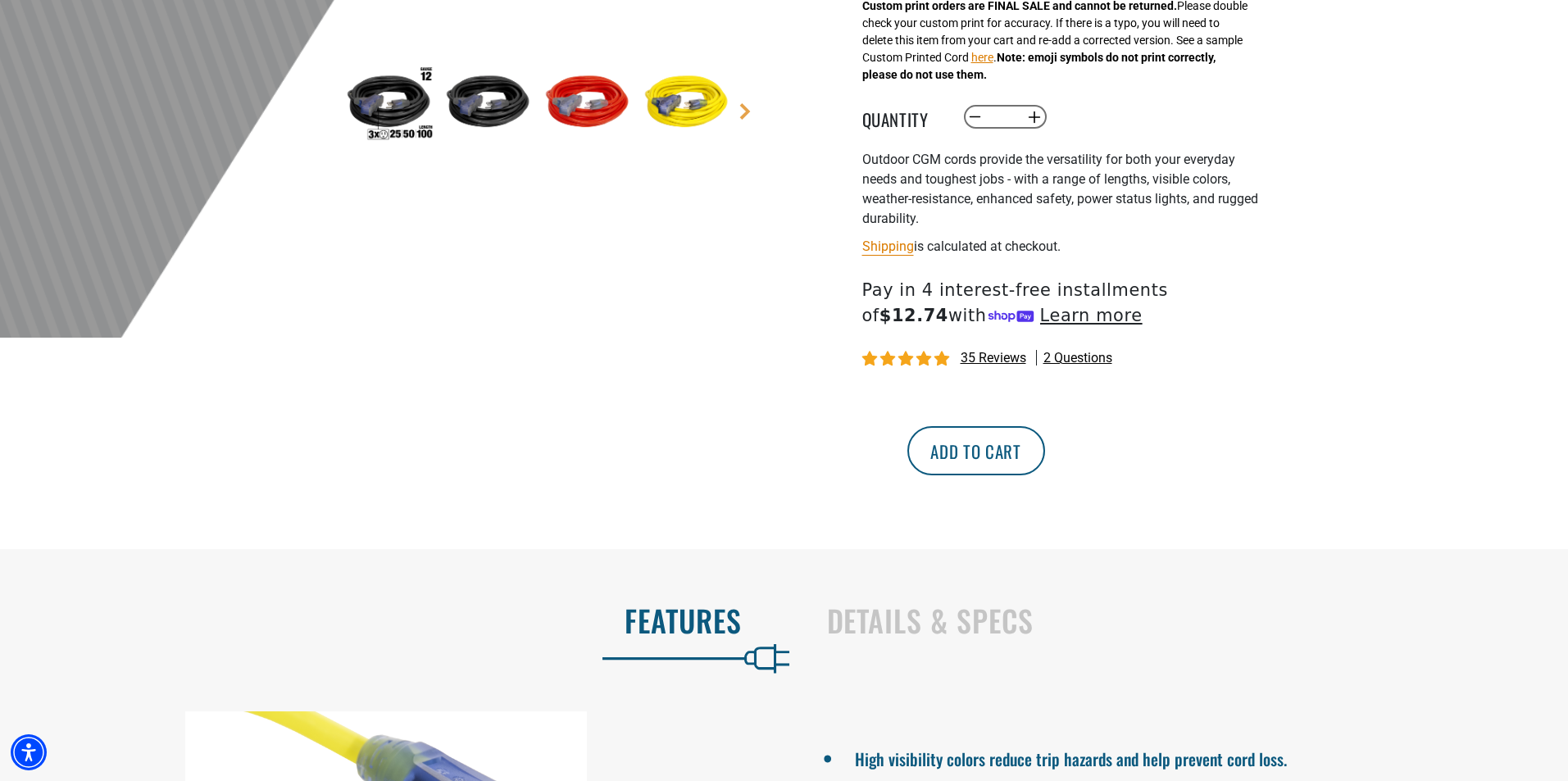
click at [1045, 450] on button "Add to cart" at bounding box center [976, 450] width 138 height 49
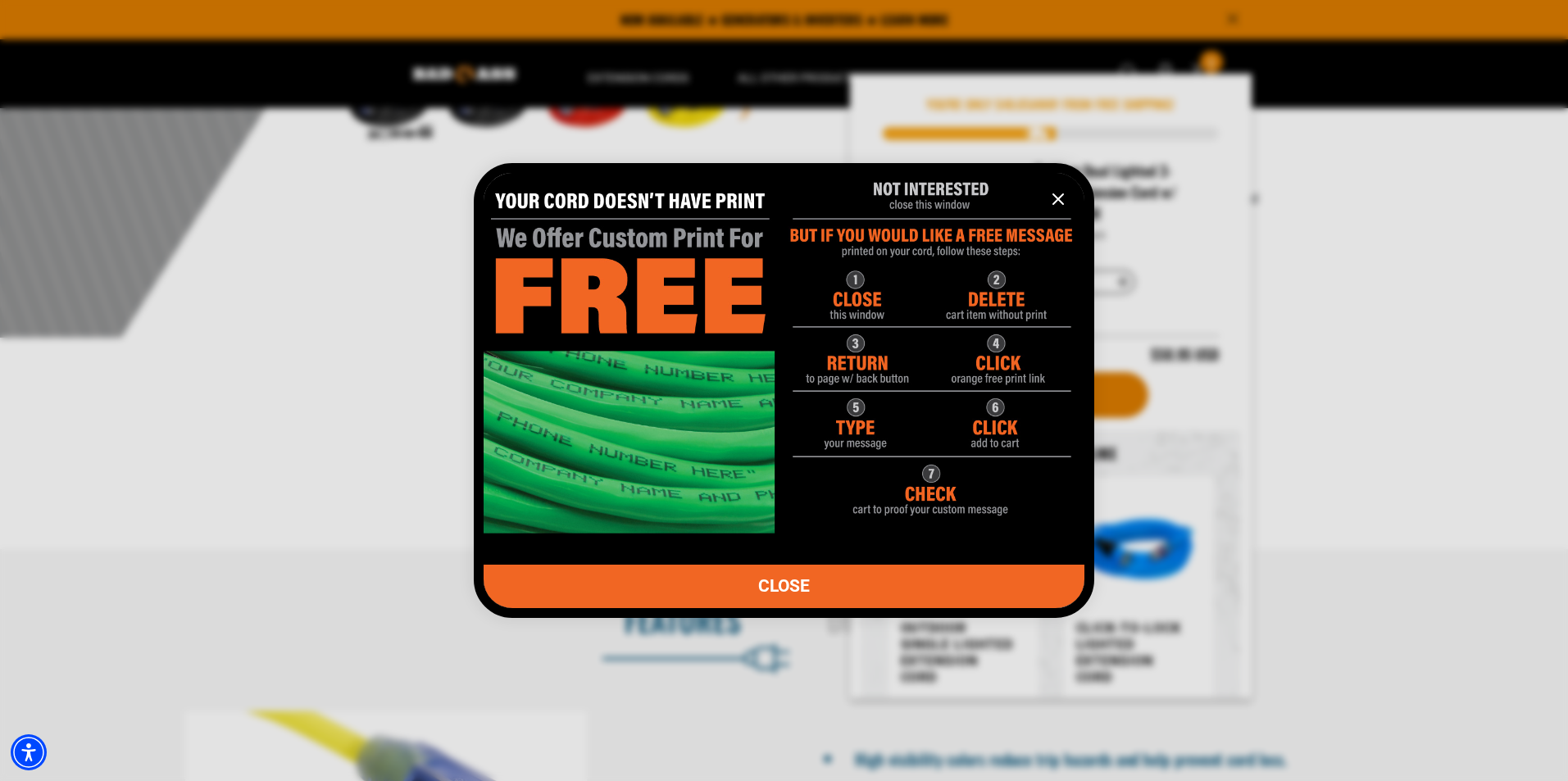
click at [796, 581] on span "CLOSE" at bounding box center [784, 587] width 52 height 17
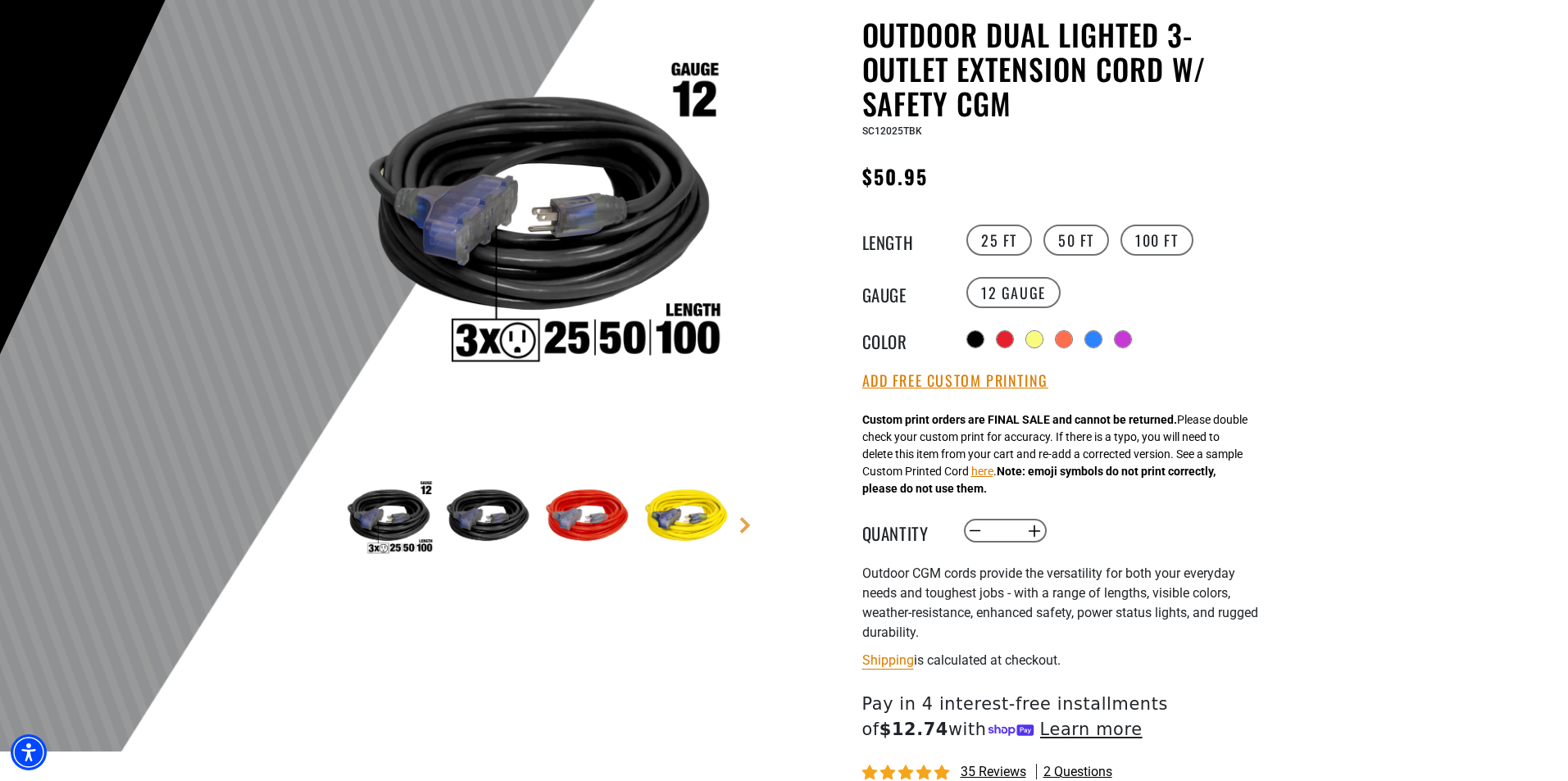
scroll to position [492, 0]
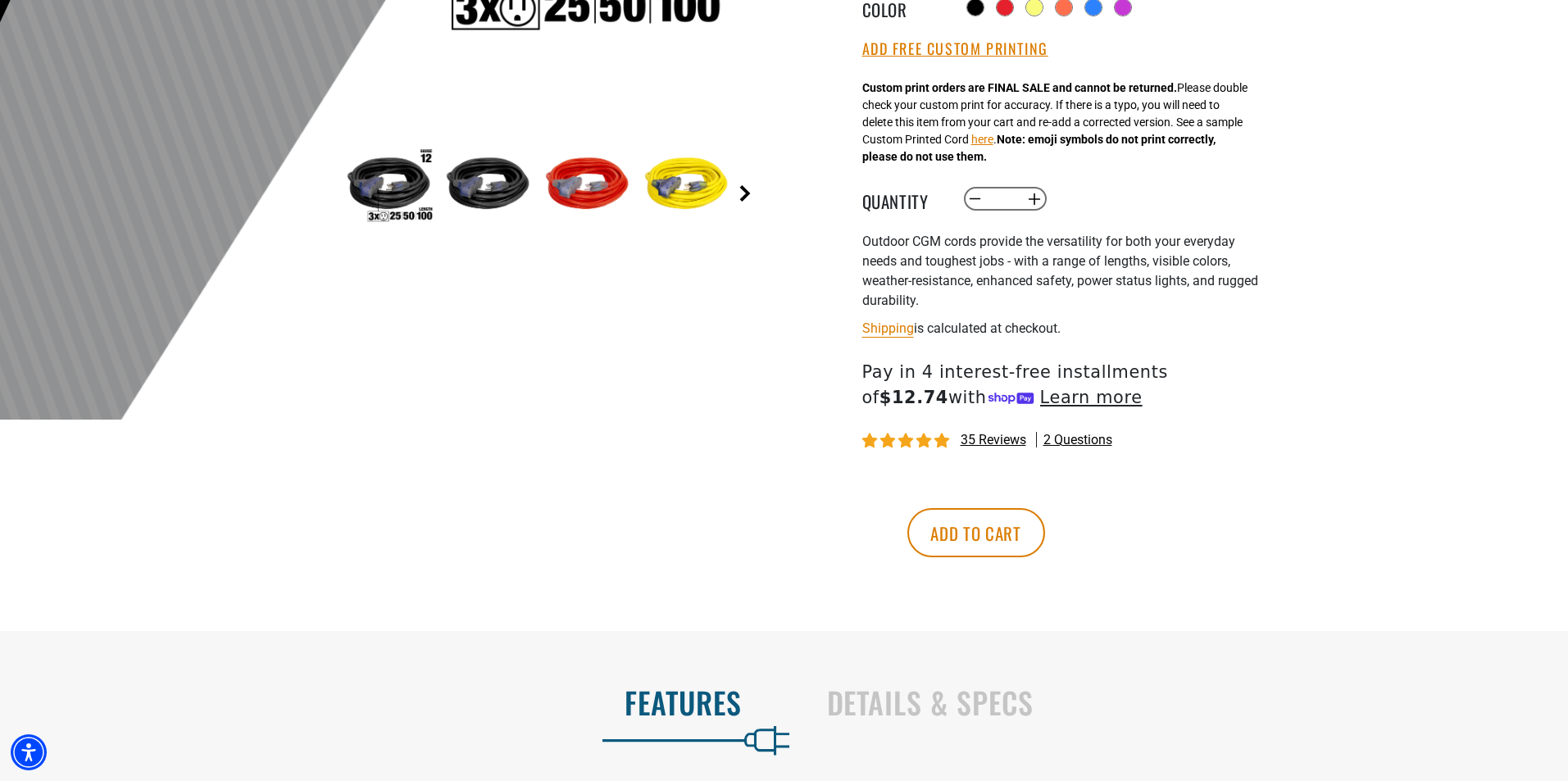
click at [749, 193] on link "Next" at bounding box center [745, 193] width 17 height 17
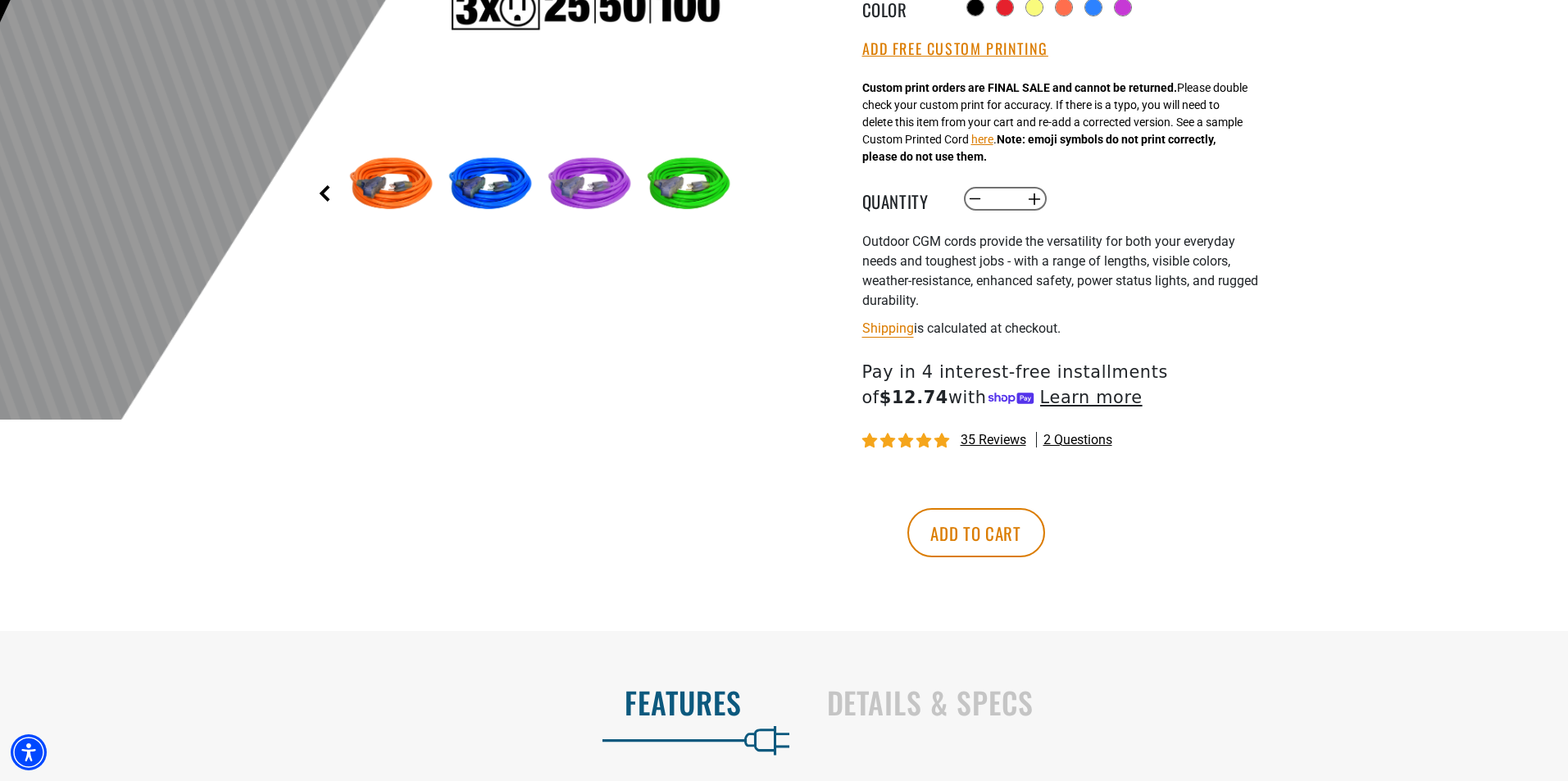
click at [328, 191] on link "Previous" at bounding box center [325, 193] width 17 height 17
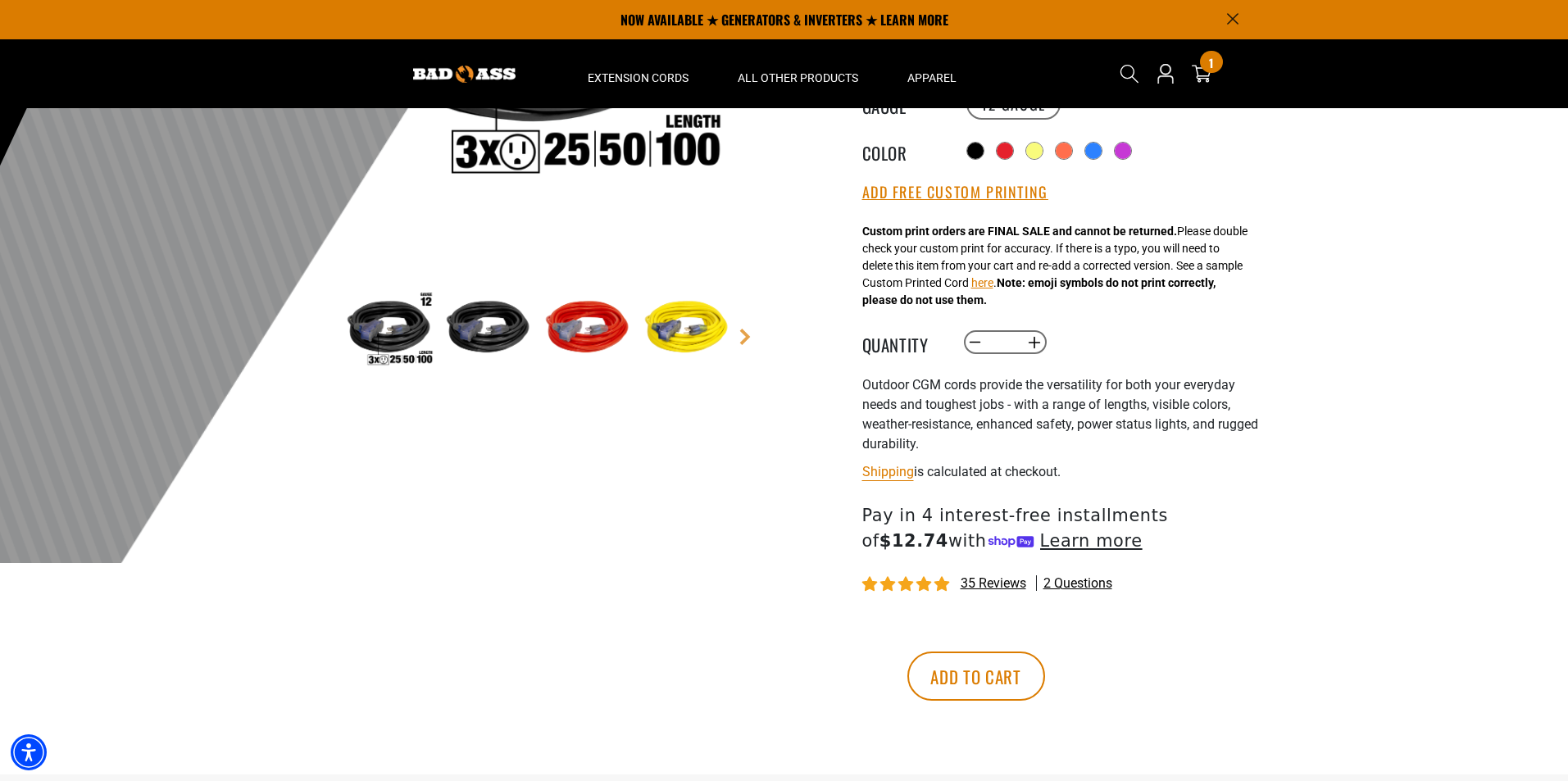
scroll to position [164, 0]
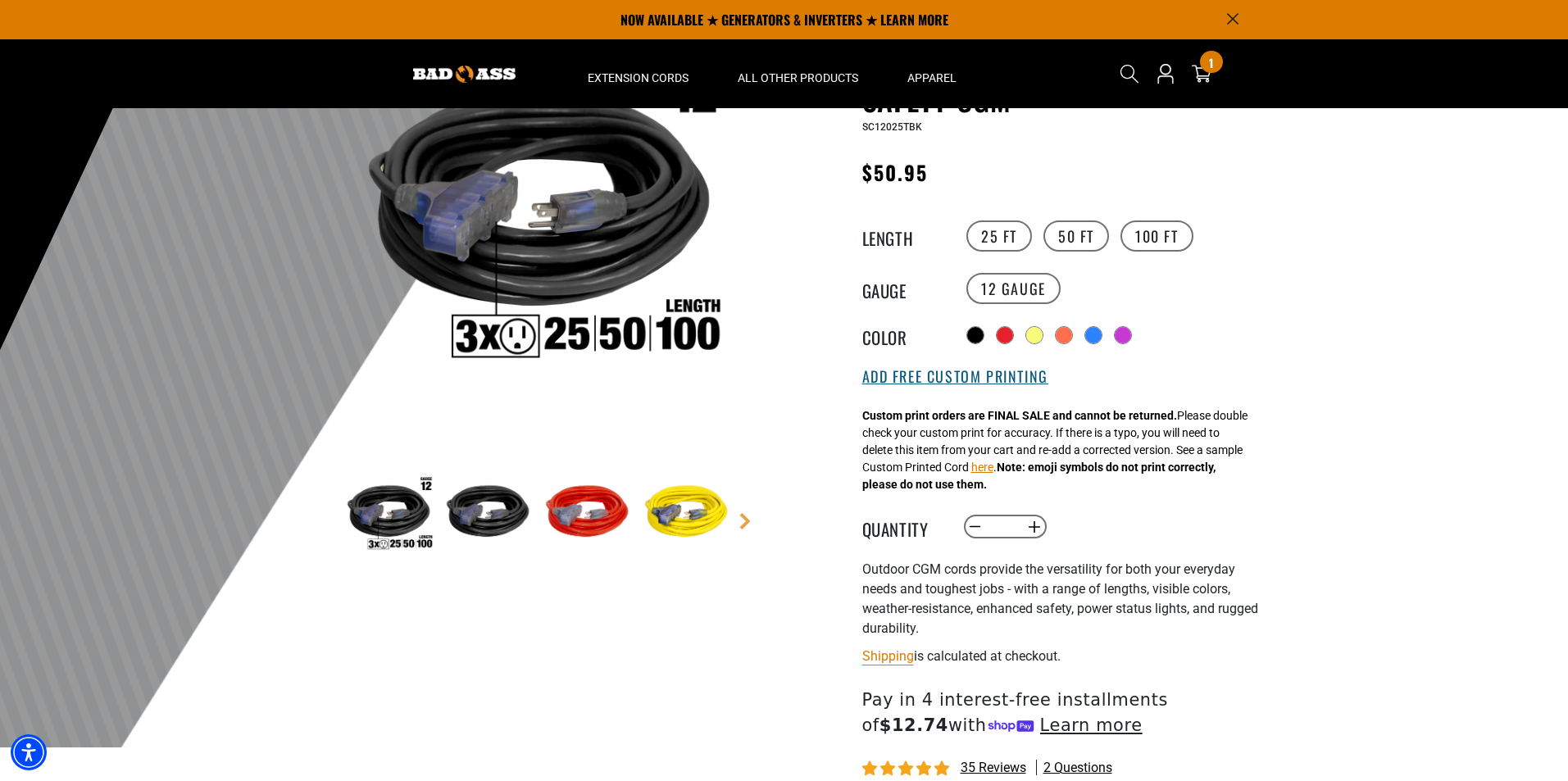
click at [969, 377] on button "Add Free Custom Printing" at bounding box center [955, 378] width 186 height 18
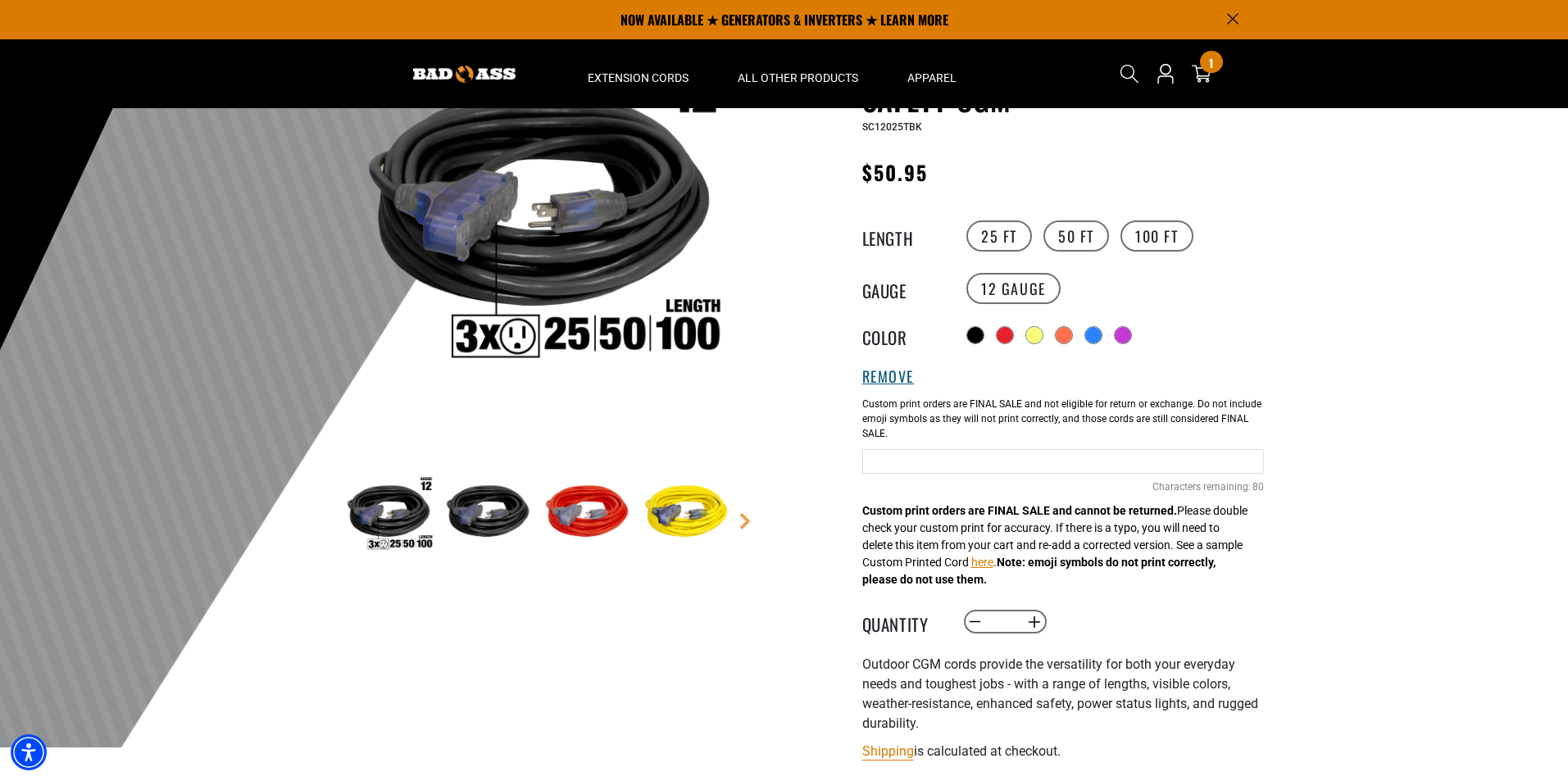
click at [880, 375] on button "Remove" at bounding box center [888, 378] width 52 height 18
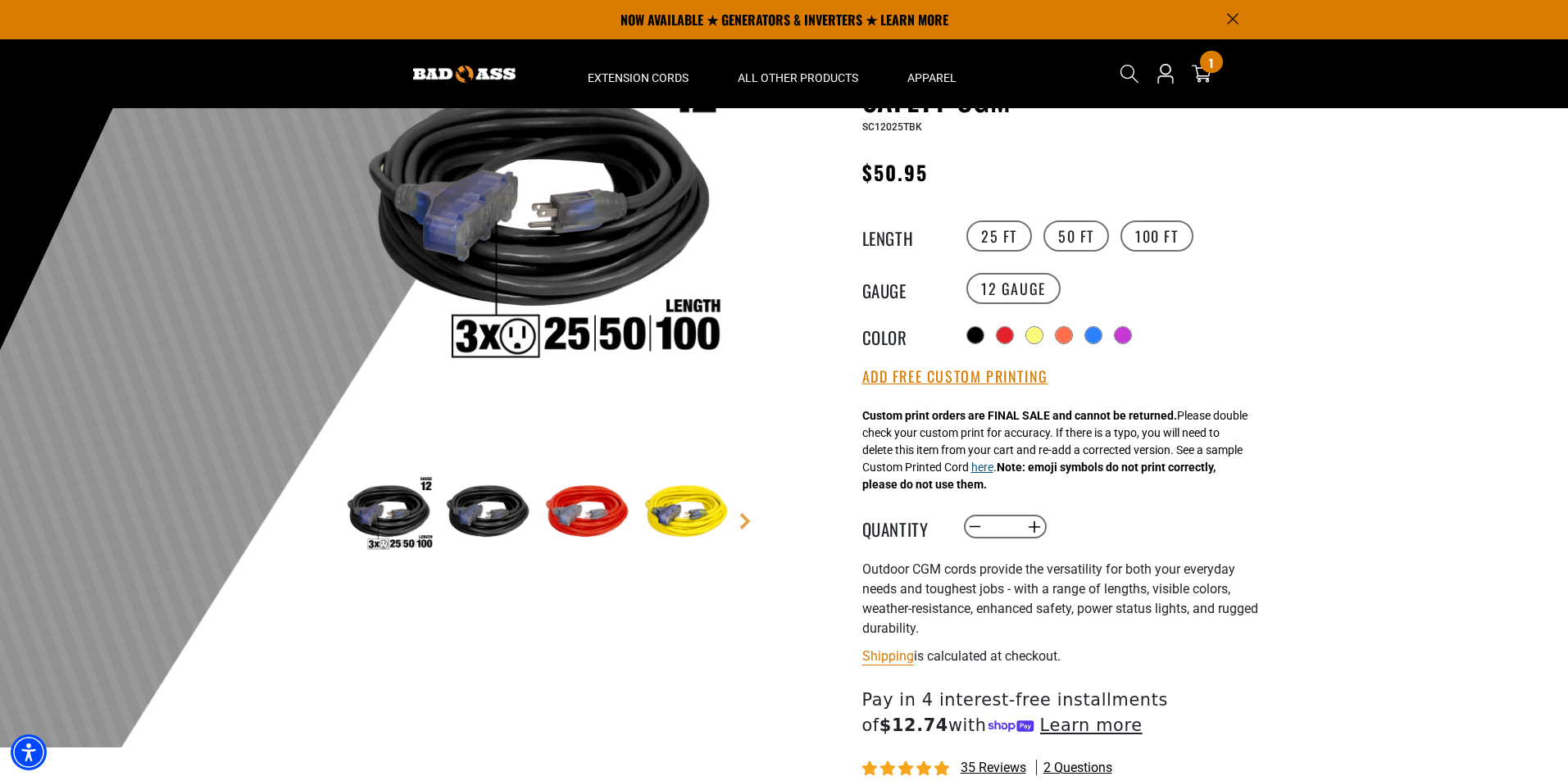
click at [993, 472] on button "here" at bounding box center [982, 467] width 22 height 17
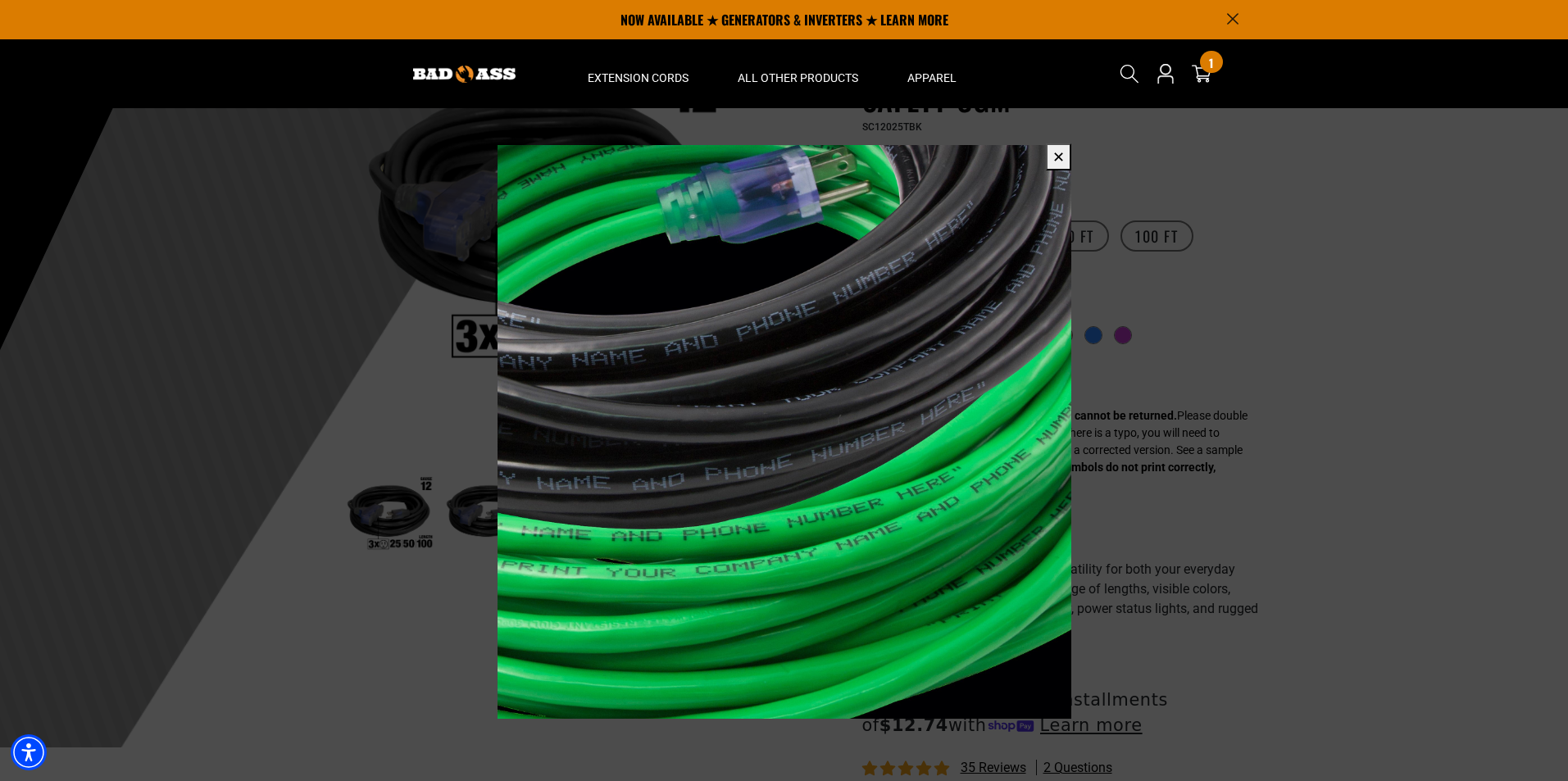
click at [1062, 153] on button "✕" at bounding box center [1059, 157] width 26 height 27
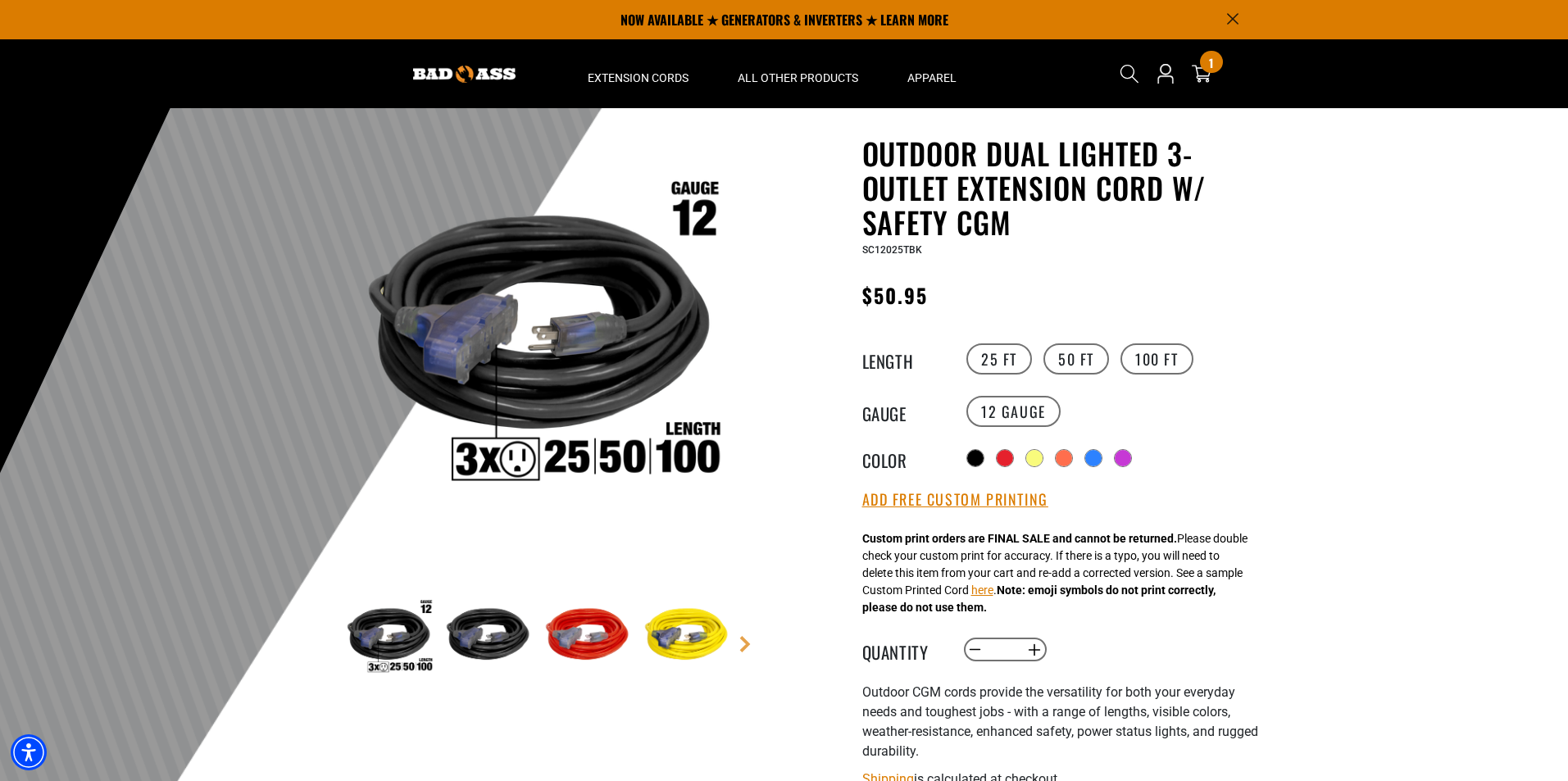
scroll to position [0, 0]
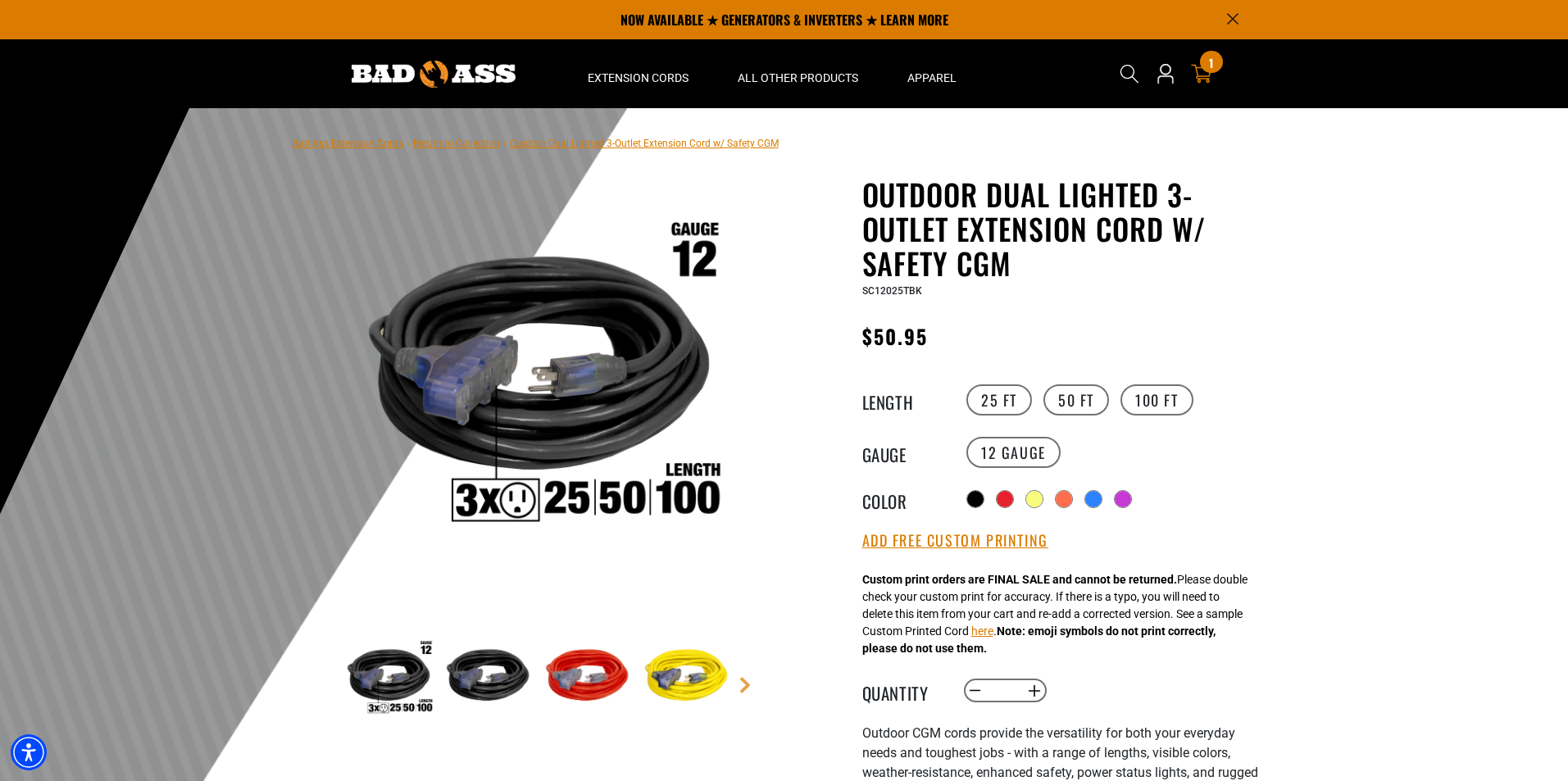
click at [1200, 73] on icon "cart" at bounding box center [1201, 74] width 21 height 21
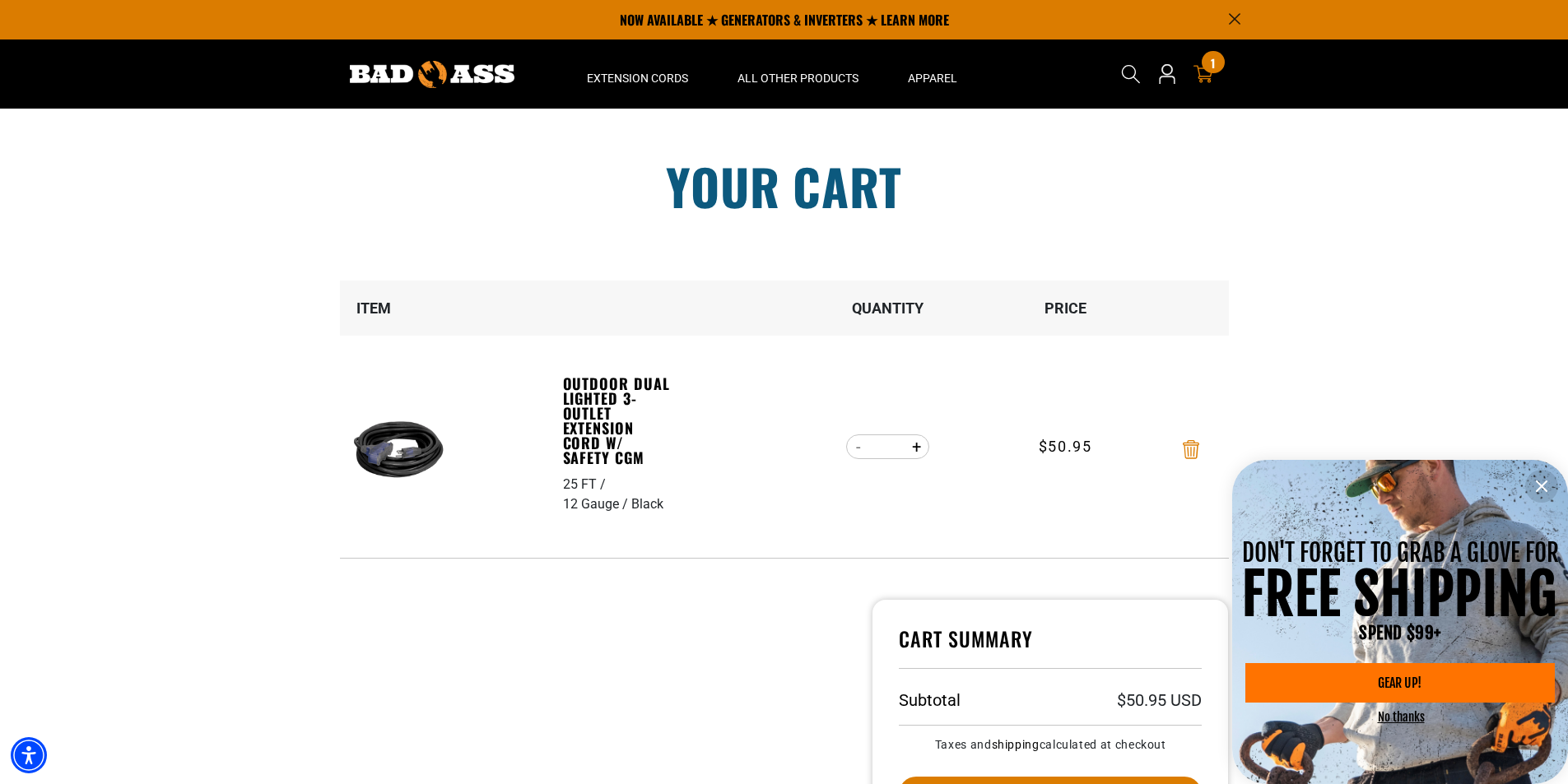
click at [1187, 442] on icon "Remove Outdoor Dual Lighted 3-Outlet Extension Cord w/ Safety CGM - 25 FT / 12 …" at bounding box center [1191, 449] width 17 height 18
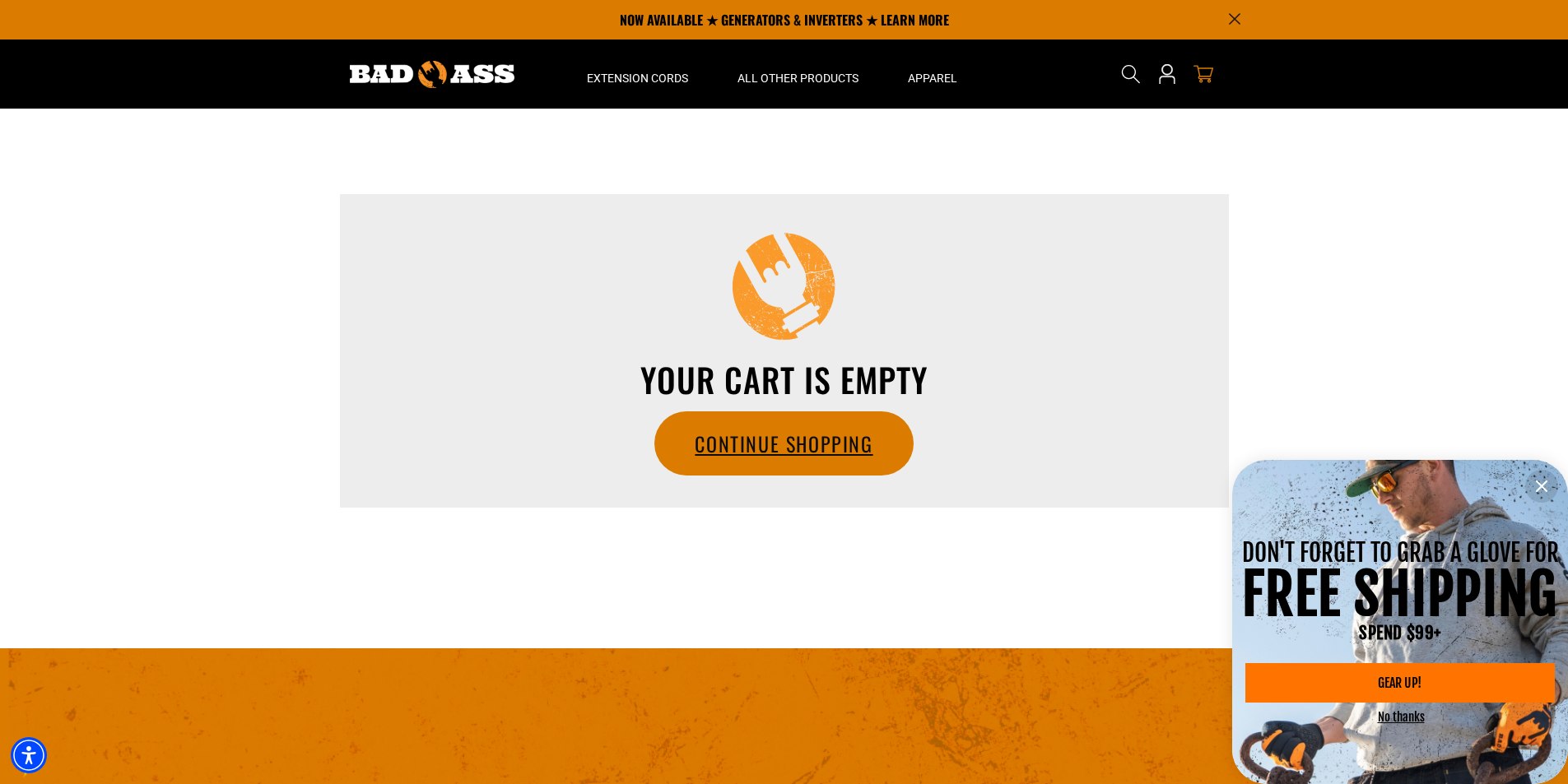
click at [812, 441] on link "Continue Shopping" at bounding box center [784, 444] width 257 height 63
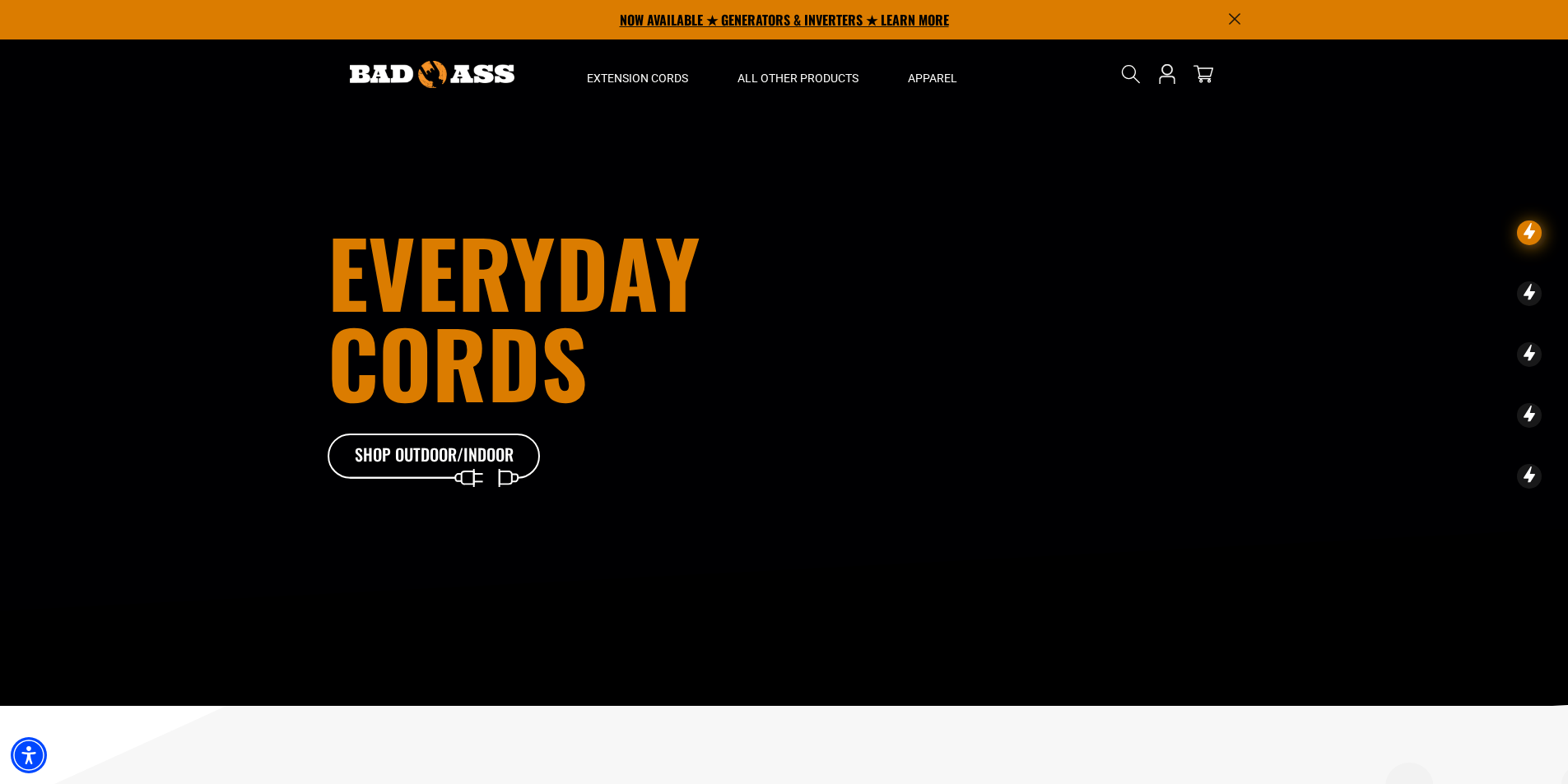
click at [768, 19] on p "NOW AVAILABLE ★ GENERATORS & INVERTERS ★ LEARN MORE" at bounding box center [784, 19] width 913 height 40
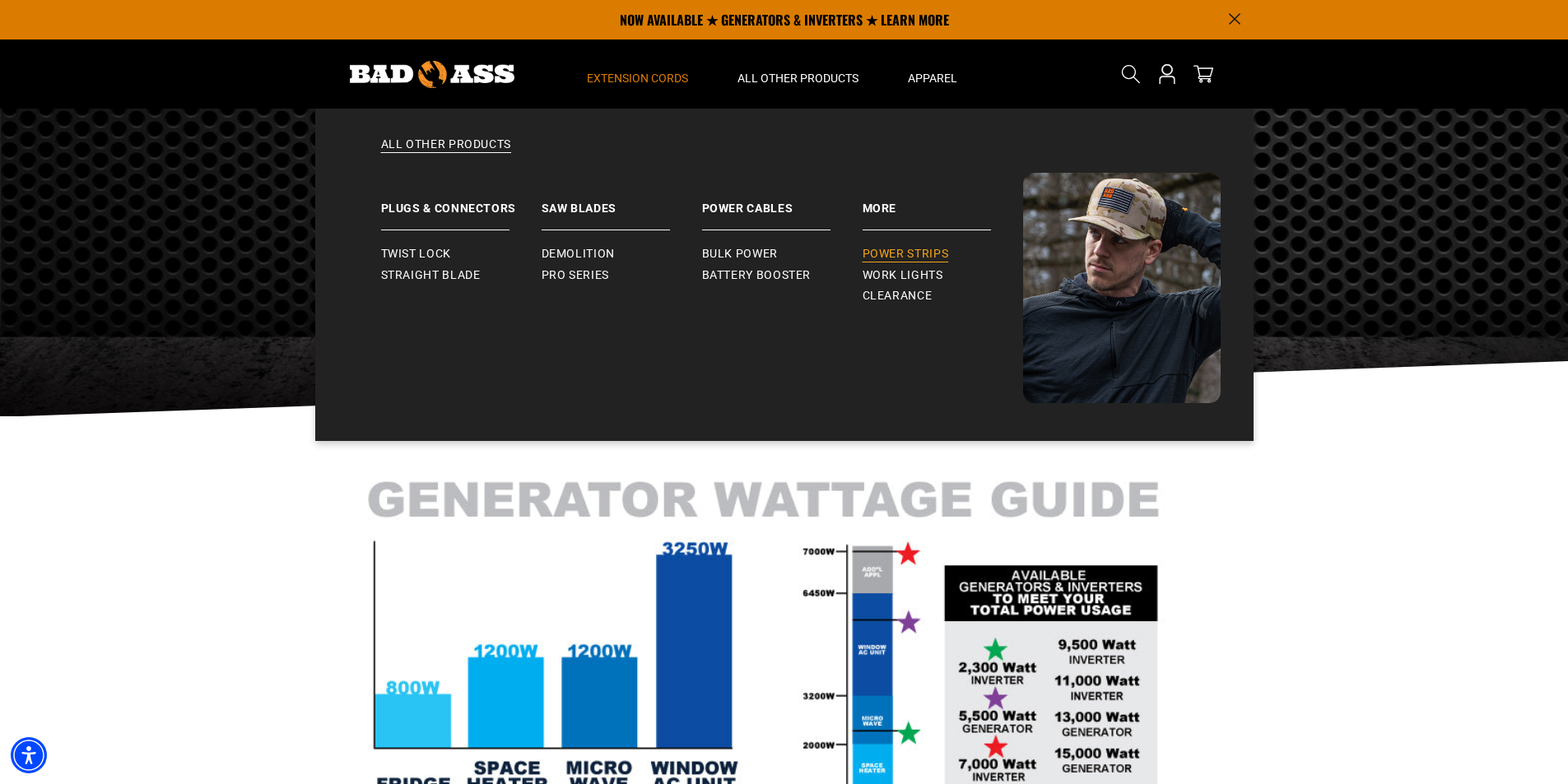
click at [900, 250] on span "Power Strips" at bounding box center [905, 254] width 86 height 15
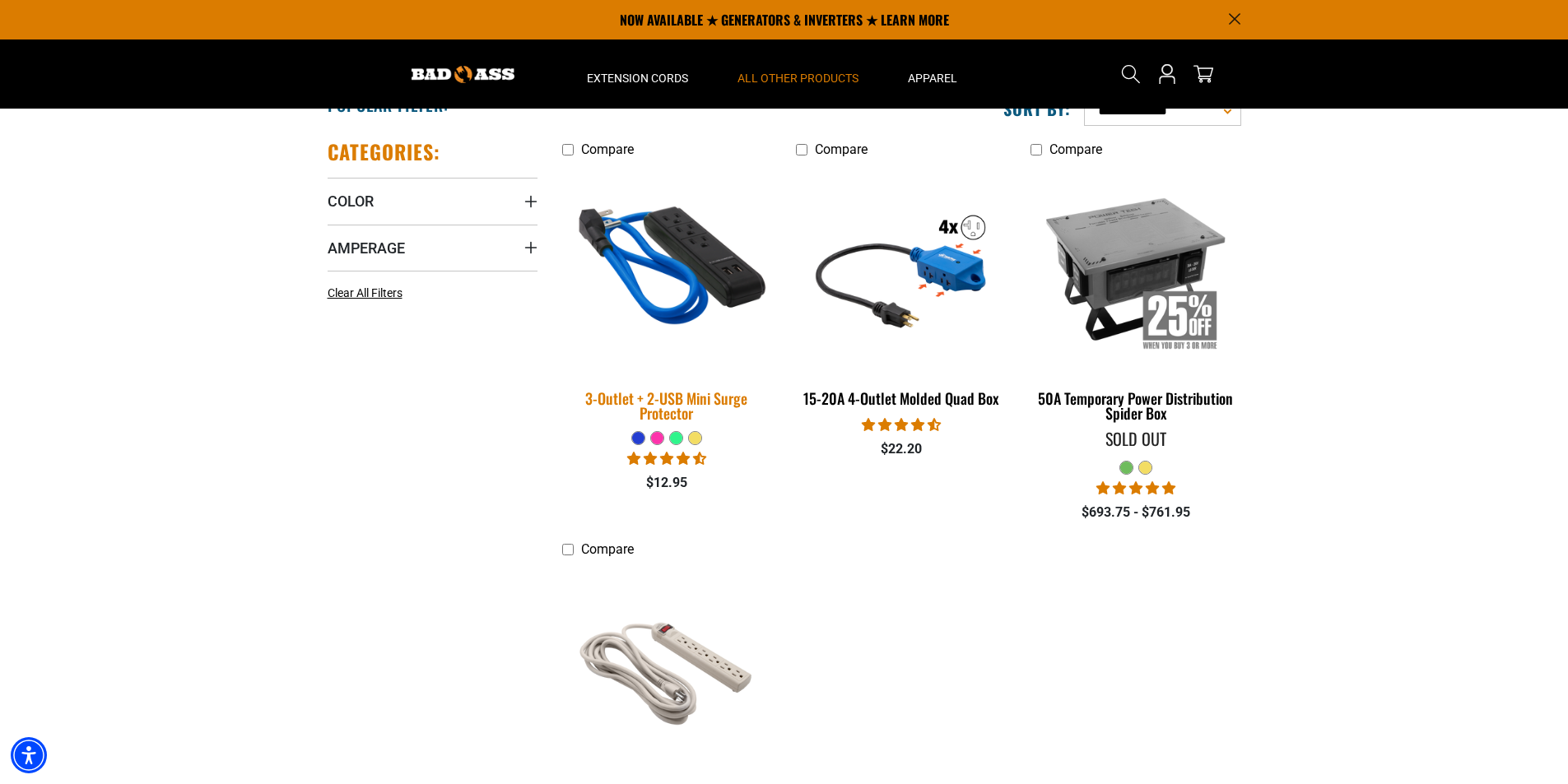
scroll to position [329, 0]
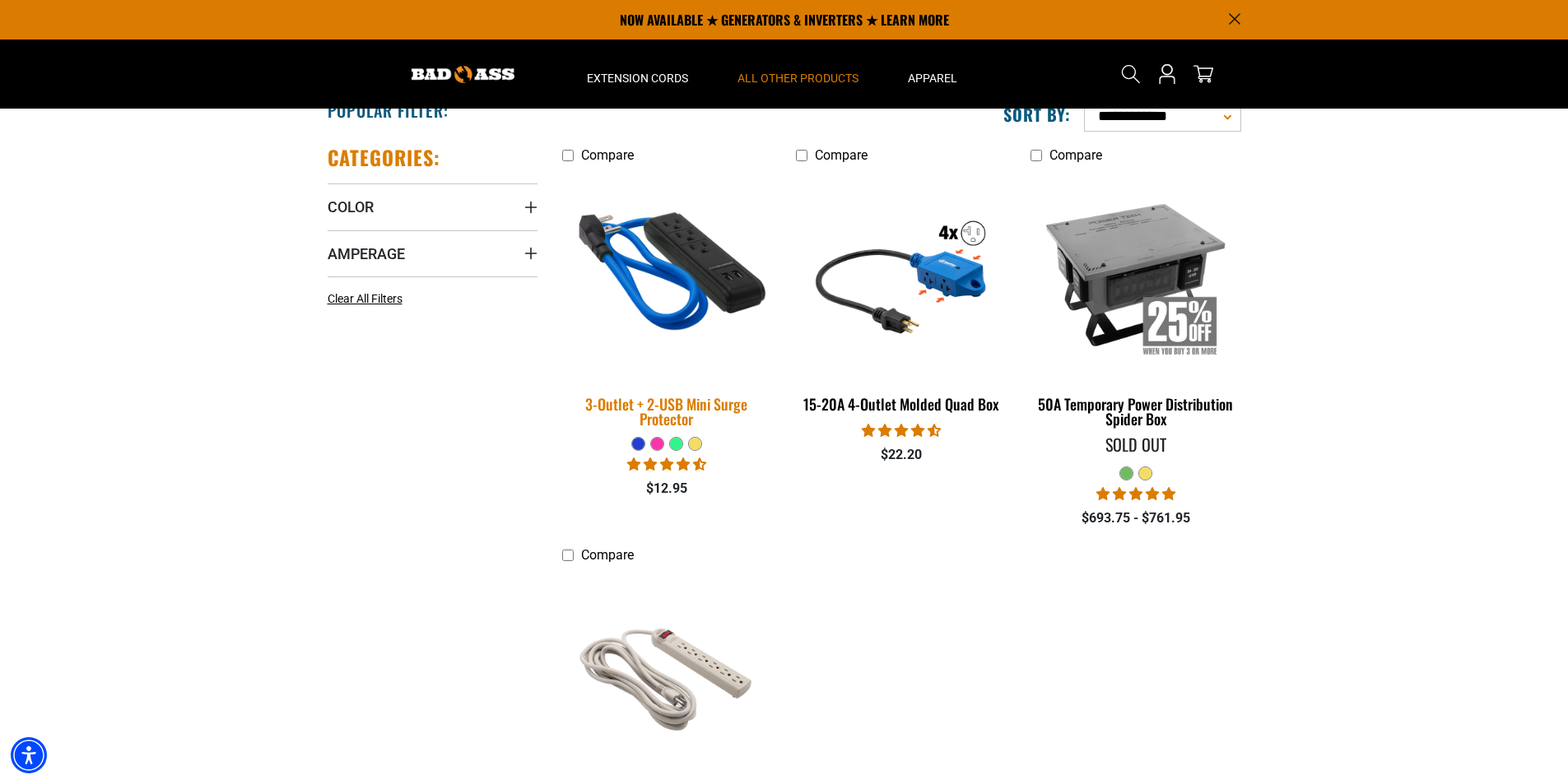
click at [706, 248] on img at bounding box center [666, 274] width 230 height 211
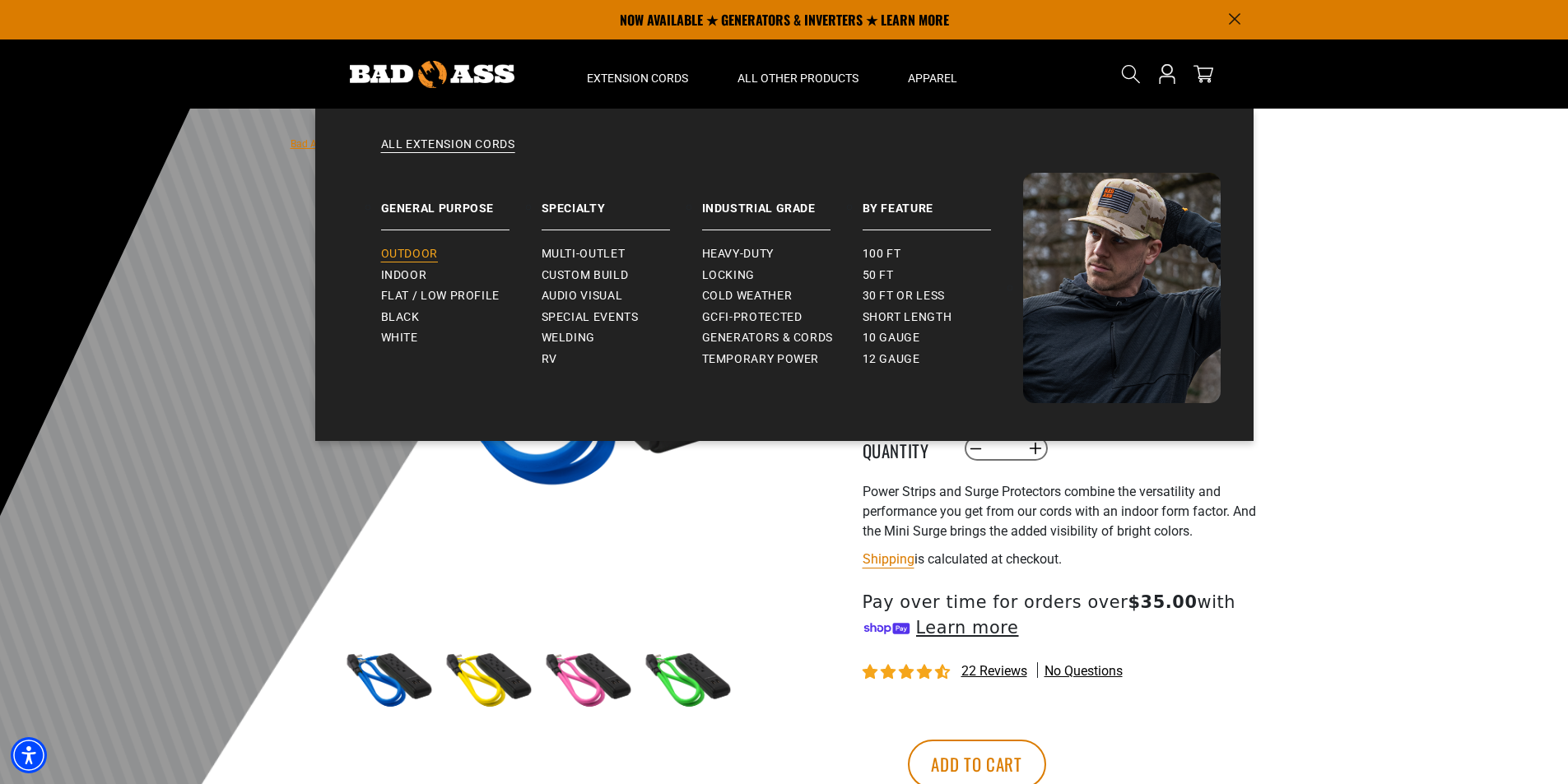
click at [423, 251] on span "Outdoor" at bounding box center [409, 254] width 56 height 15
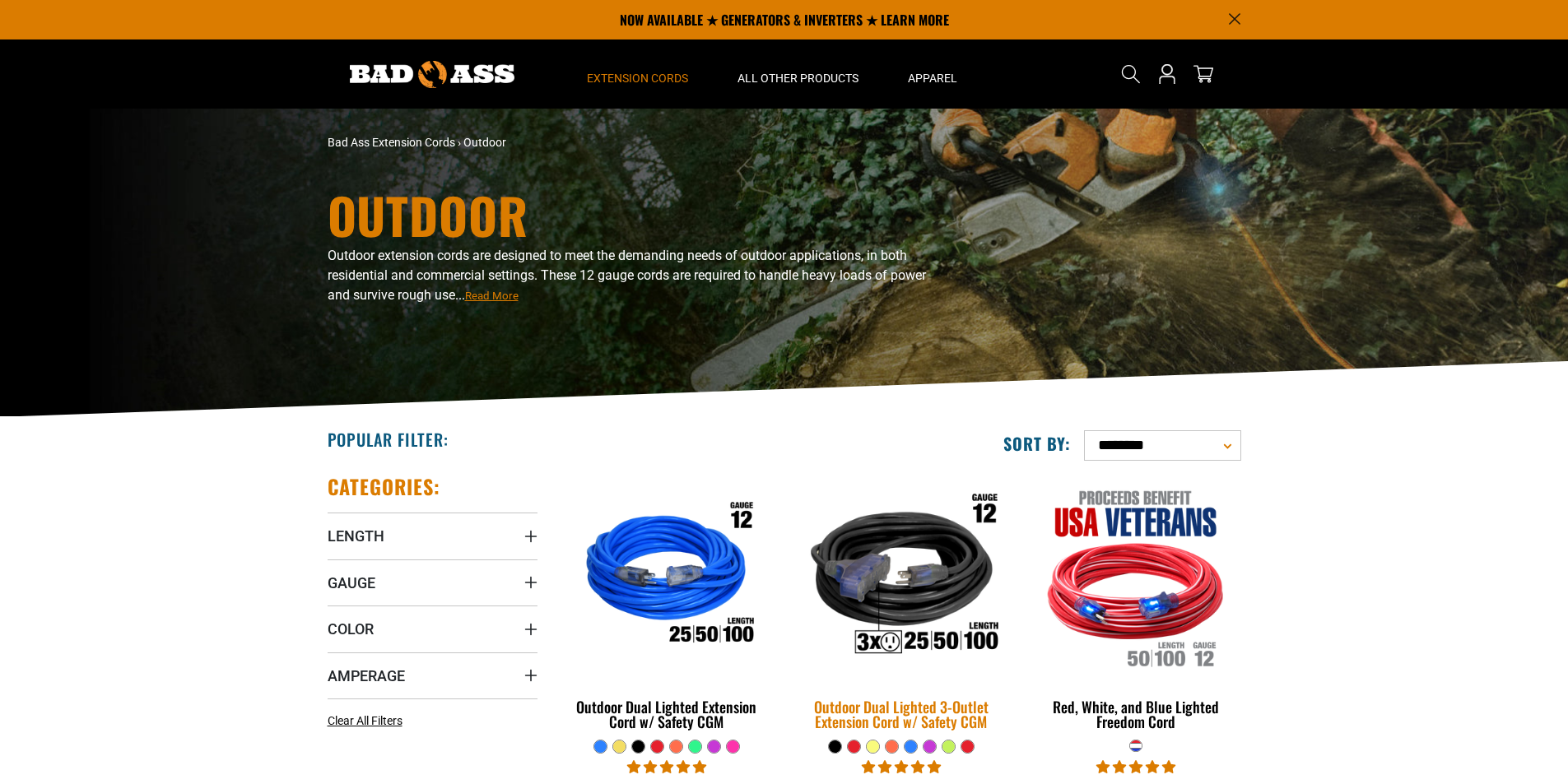
click at [934, 558] on img at bounding box center [900, 577] width 230 height 211
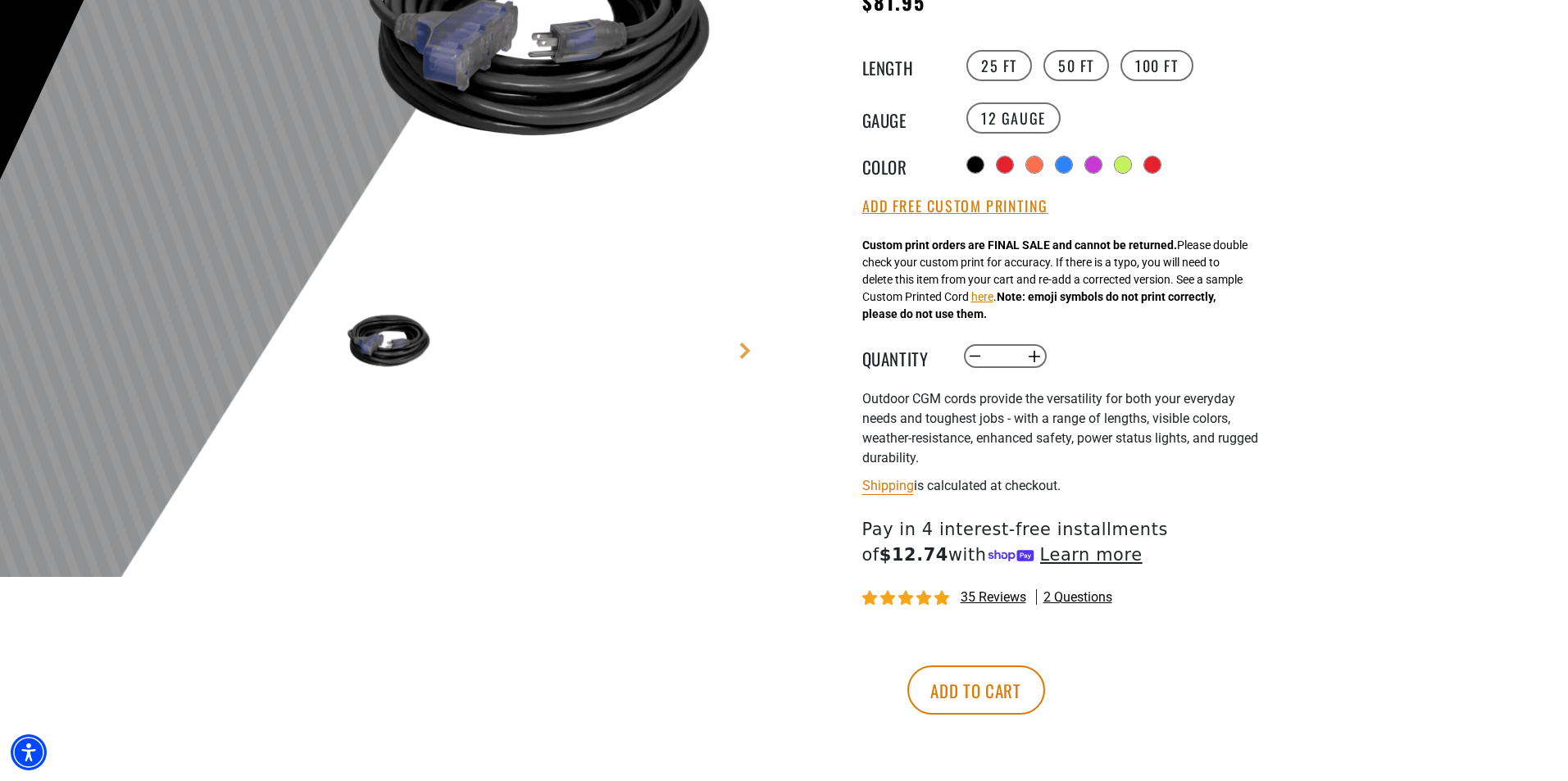
scroll to position [410, 0]
